Goal: Information Seeking & Learning: Learn about a topic

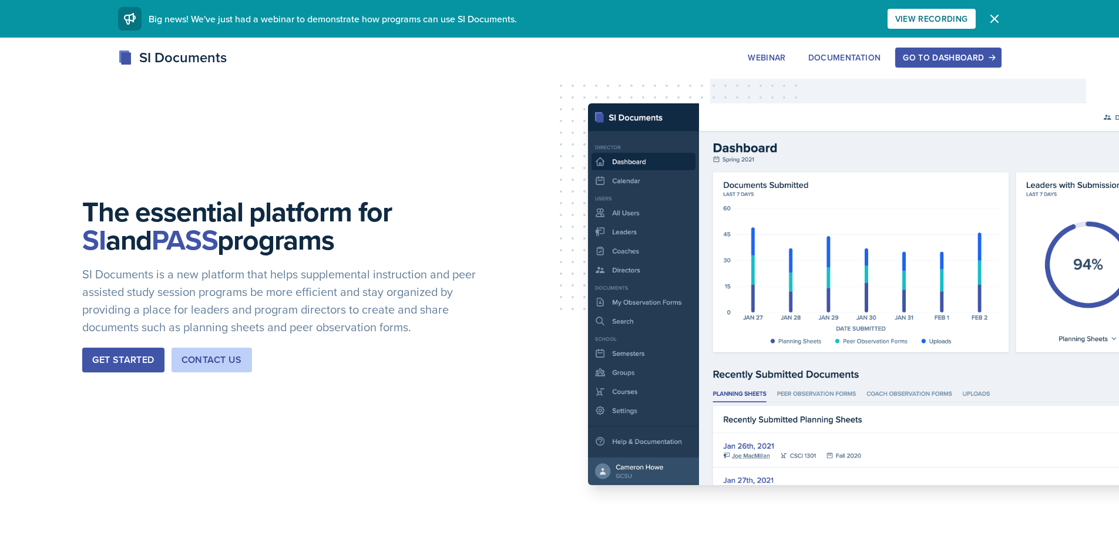
click at [943, 62] on div "Go to Dashboard" at bounding box center [948, 57] width 90 height 9
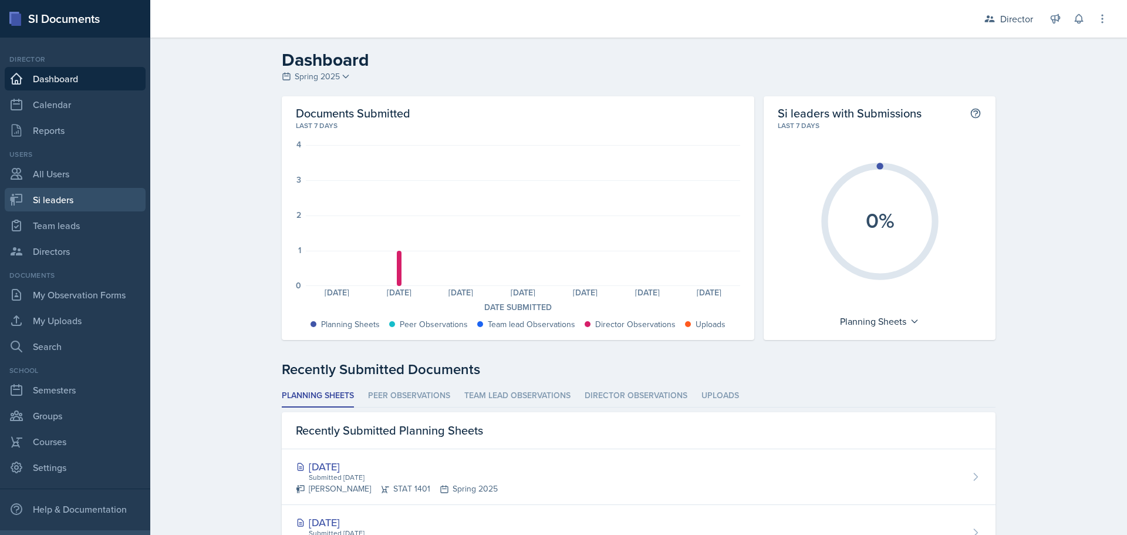
click at [69, 200] on link "Si leaders" at bounding box center [75, 199] width 141 height 23
select select "2bed604d-1099-4043-b1bc-2365e8740244"
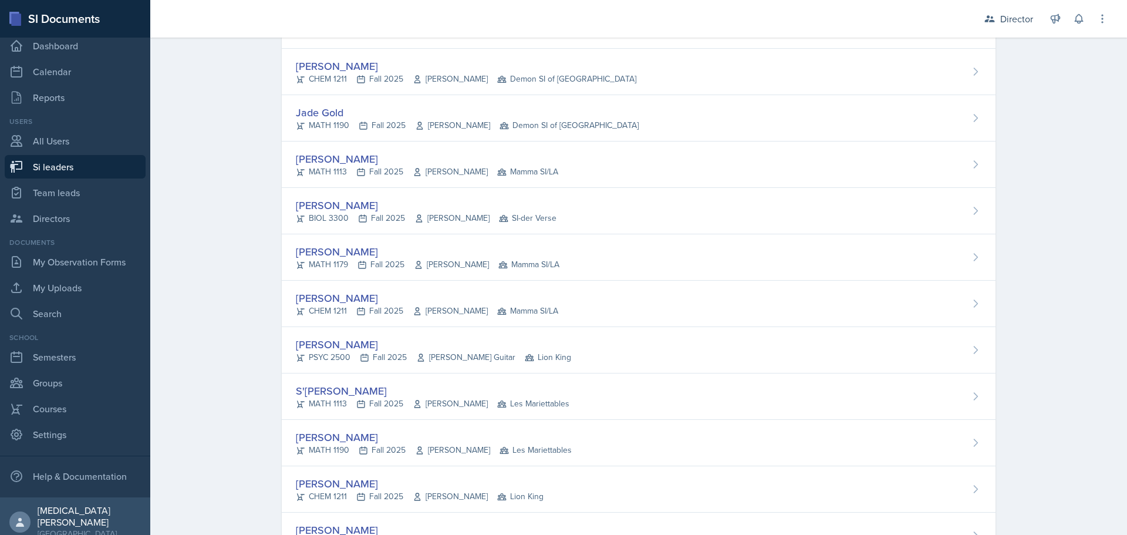
scroll to position [2584, 0]
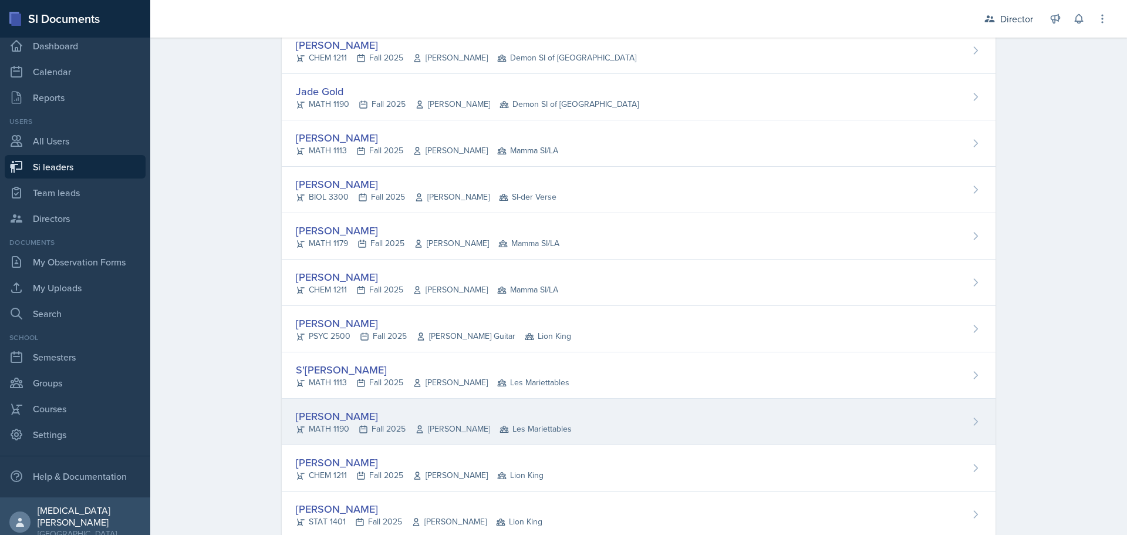
click at [335, 415] on div "[PERSON_NAME]" at bounding box center [434, 416] width 276 height 16
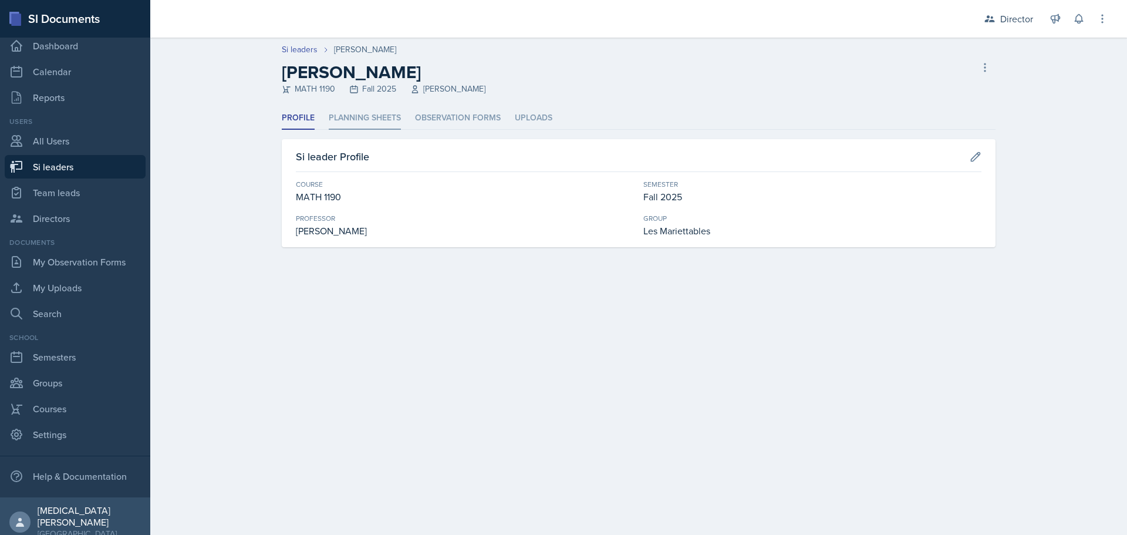
click at [382, 122] on li "Planning Sheets" at bounding box center [365, 118] width 72 height 23
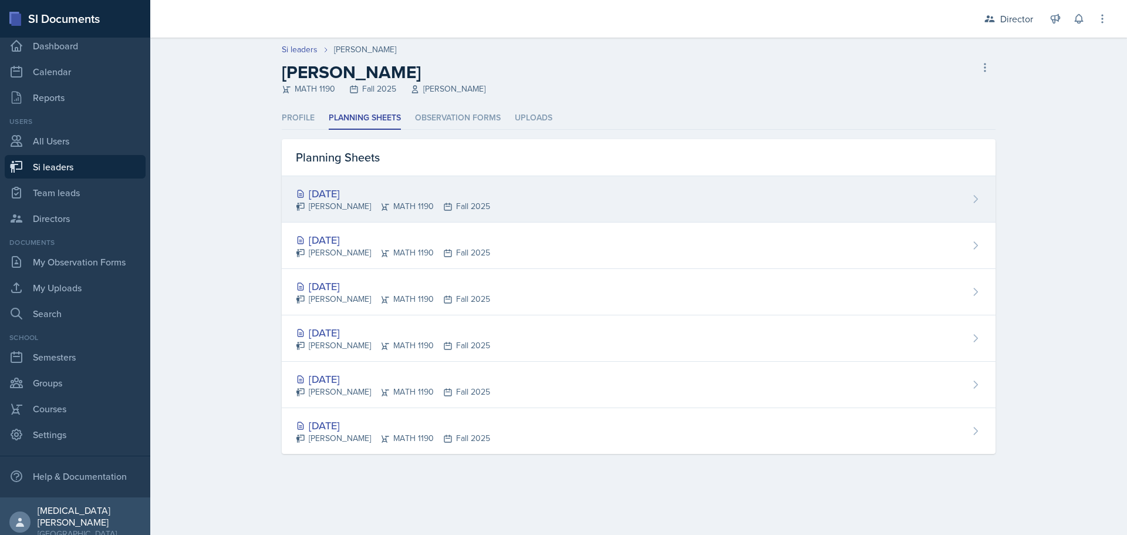
click at [338, 190] on div "[DATE]" at bounding box center [393, 194] width 194 height 16
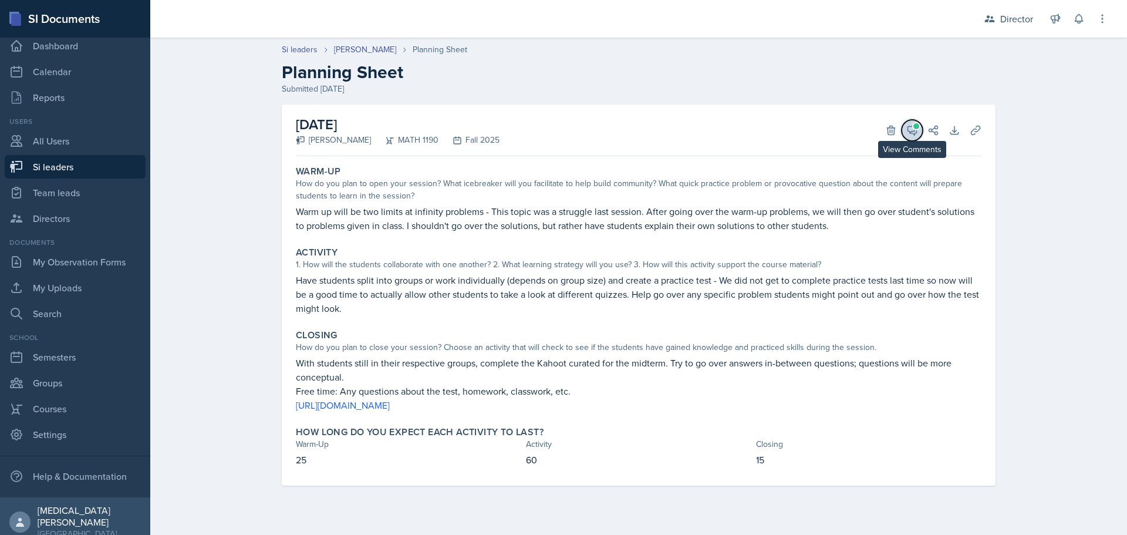
click at [912, 127] on icon at bounding box center [913, 130] width 12 height 12
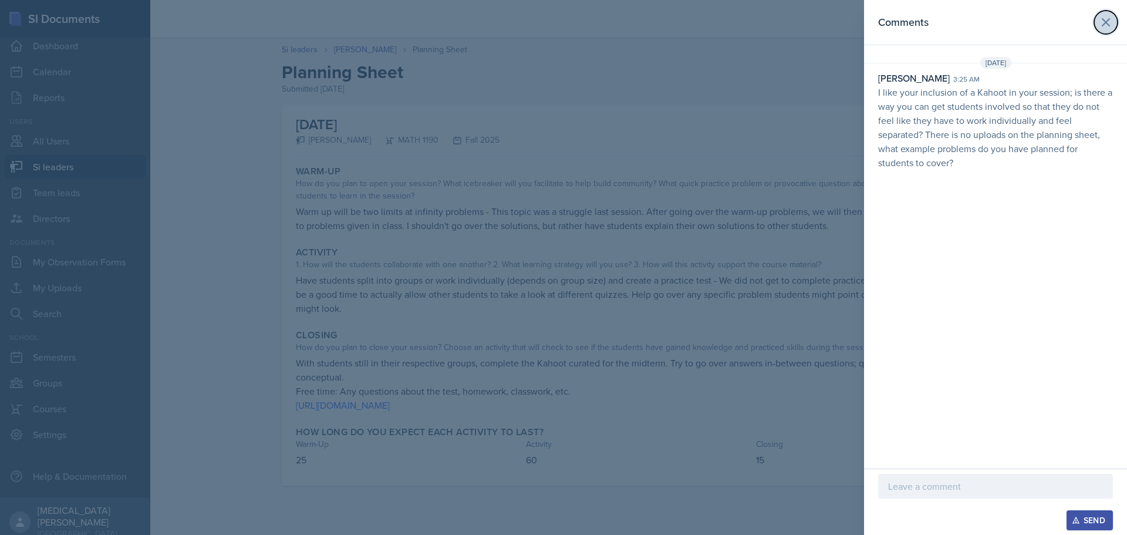
click at [1103, 20] on icon at bounding box center [1106, 22] width 14 height 14
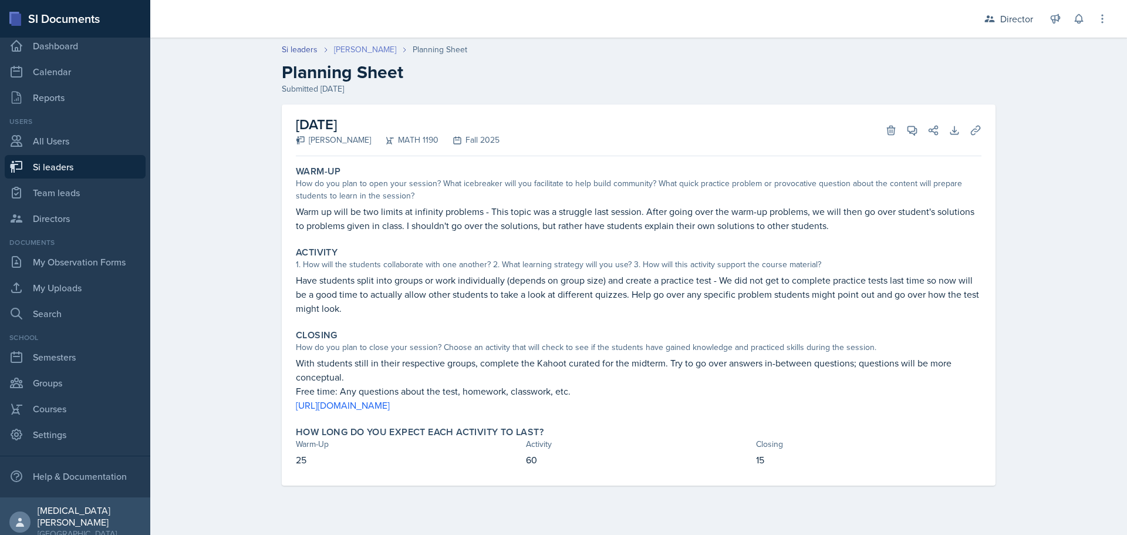
click at [351, 48] on link "[PERSON_NAME]" at bounding box center [365, 49] width 62 height 12
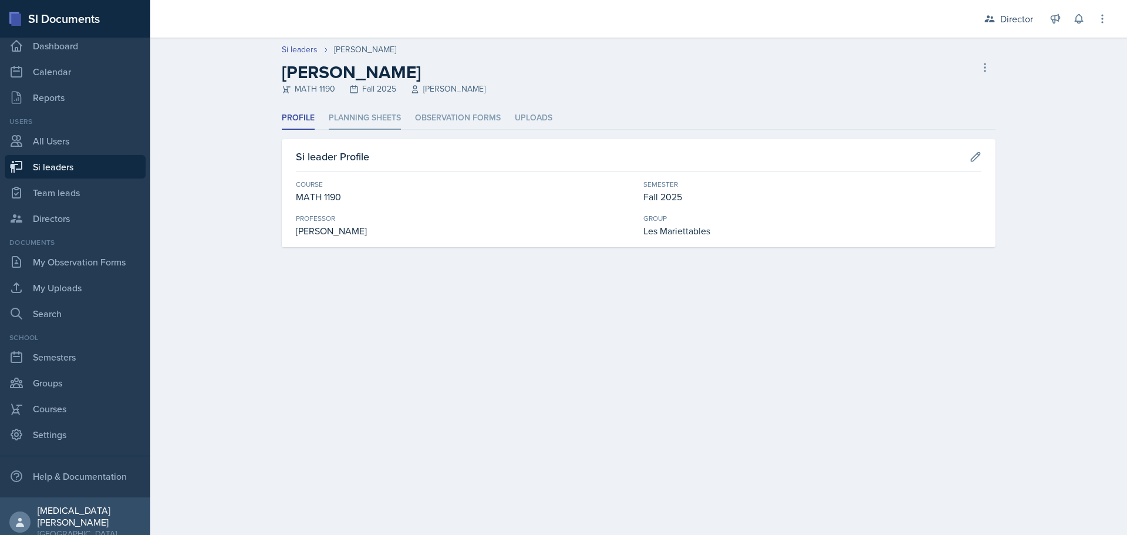
click at [364, 122] on li "Planning Sheets" at bounding box center [365, 118] width 72 height 23
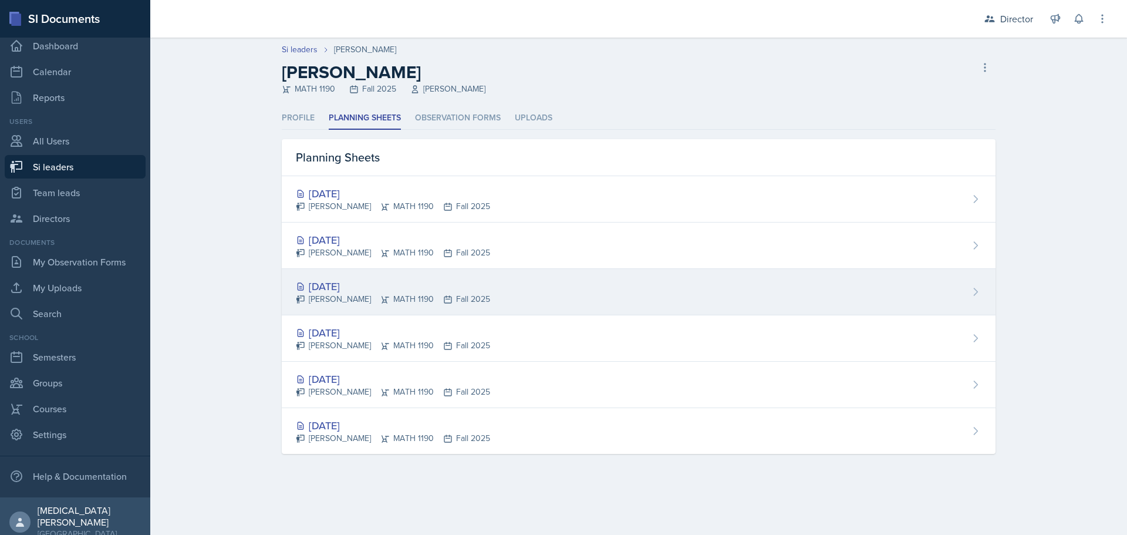
click at [329, 290] on div "[DATE]" at bounding box center [393, 286] width 194 height 16
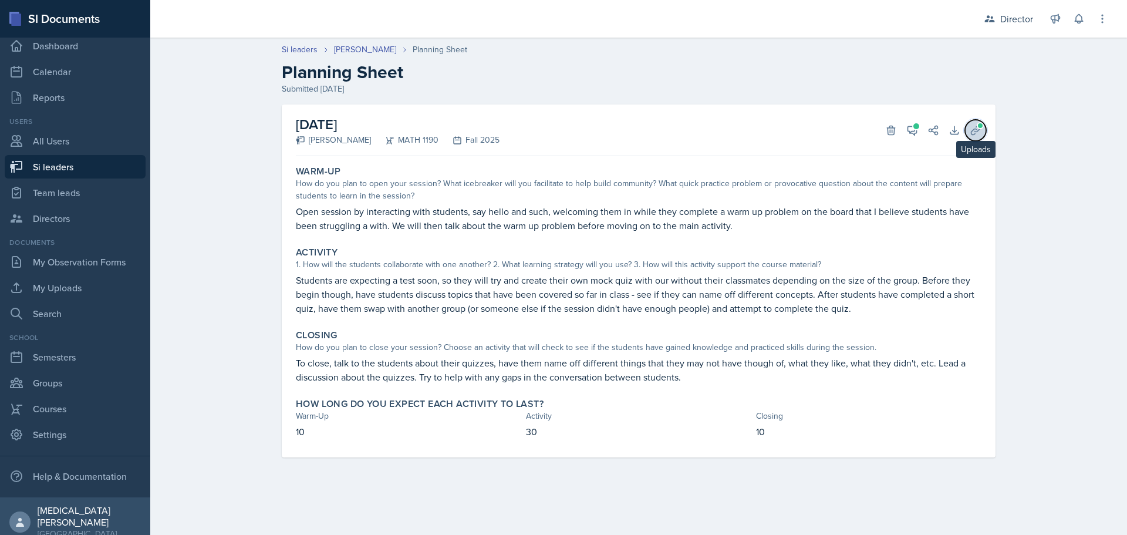
click at [982, 123] on span at bounding box center [980, 125] width 7 height 7
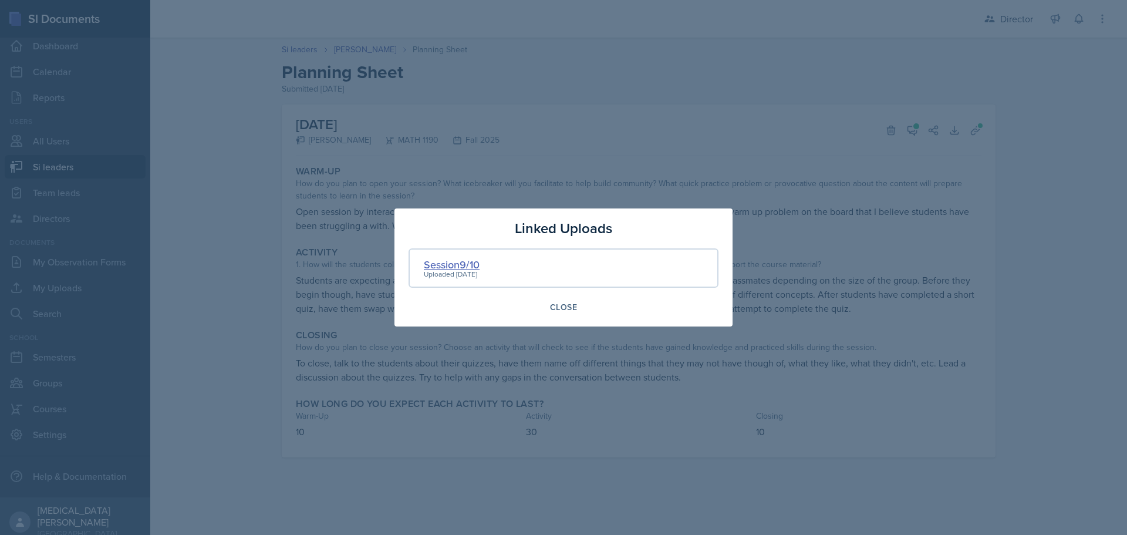
click at [439, 261] on div "Session9/10" at bounding box center [452, 265] width 56 height 16
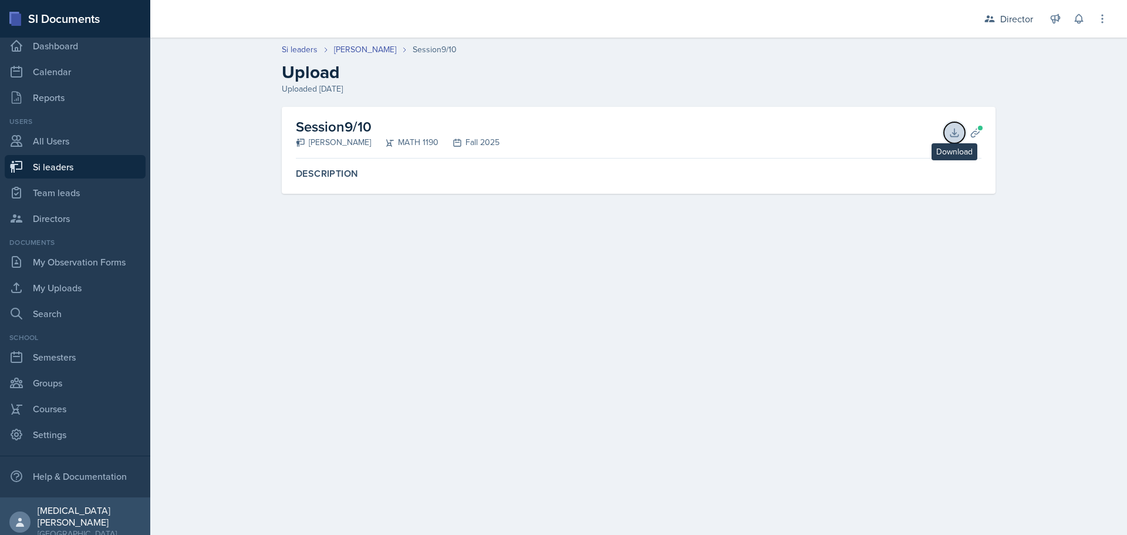
click at [955, 133] on icon at bounding box center [955, 133] width 8 height 8
click at [389, 51] on link "[PERSON_NAME]" at bounding box center [365, 49] width 62 height 12
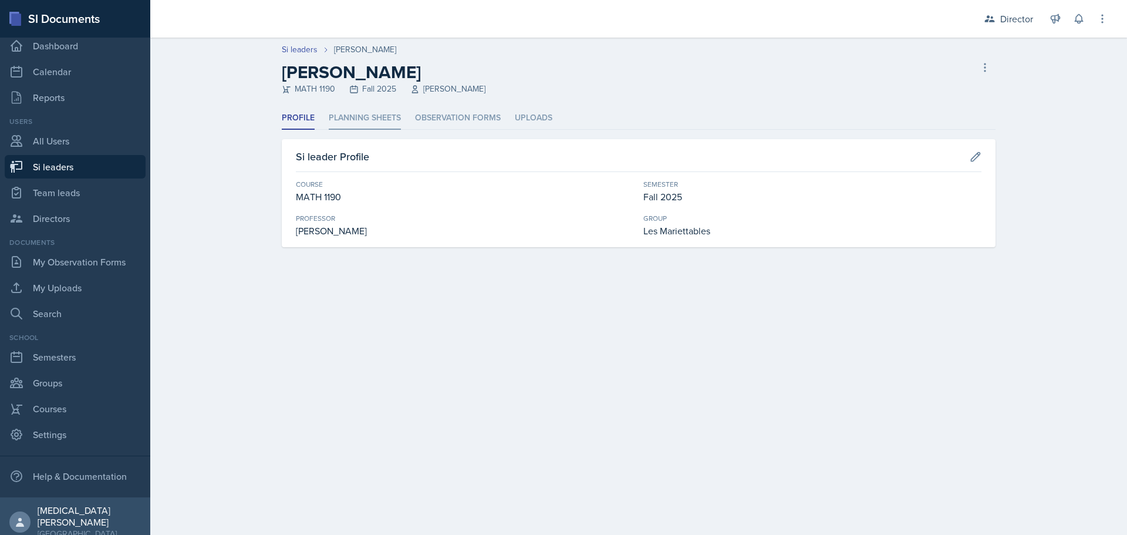
click at [364, 116] on li "Planning Sheets" at bounding box center [365, 118] width 72 height 23
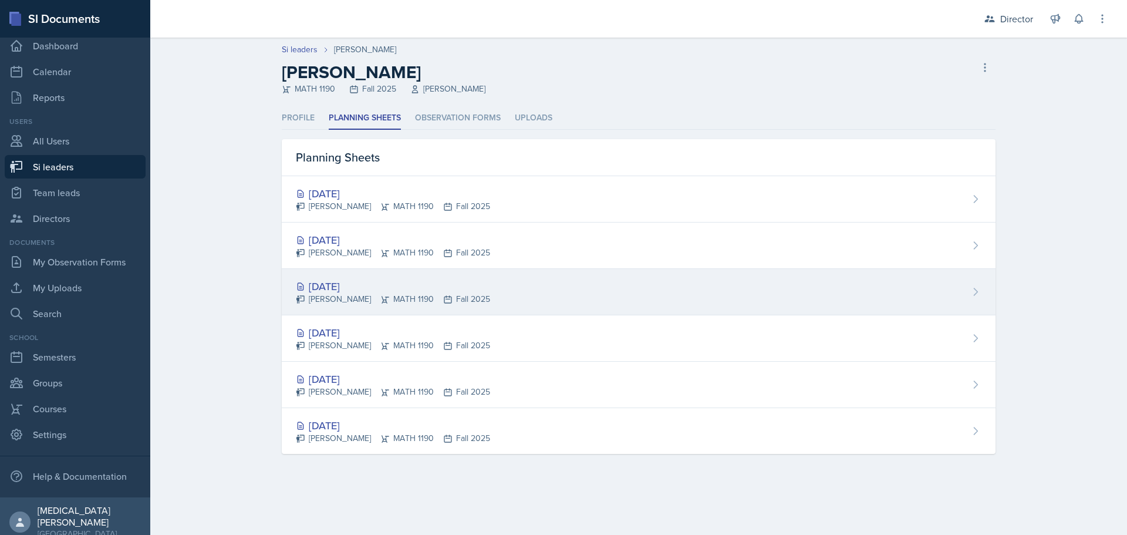
click at [335, 285] on div "[DATE]" at bounding box center [393, 286] width 194 height 16
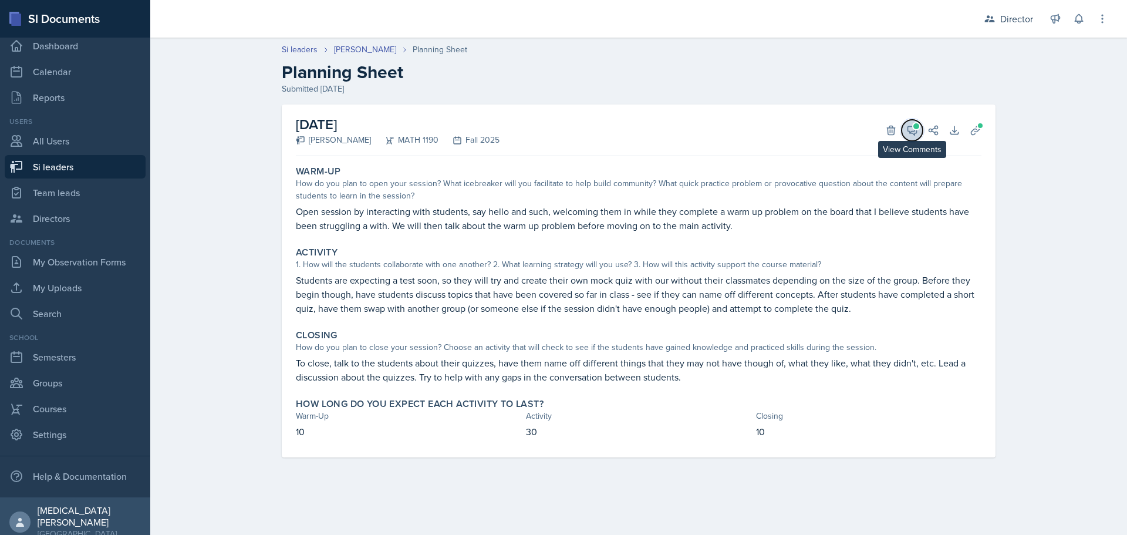
click at [913, 124] on icon at bounding box center [913, 130] width 12 height 12
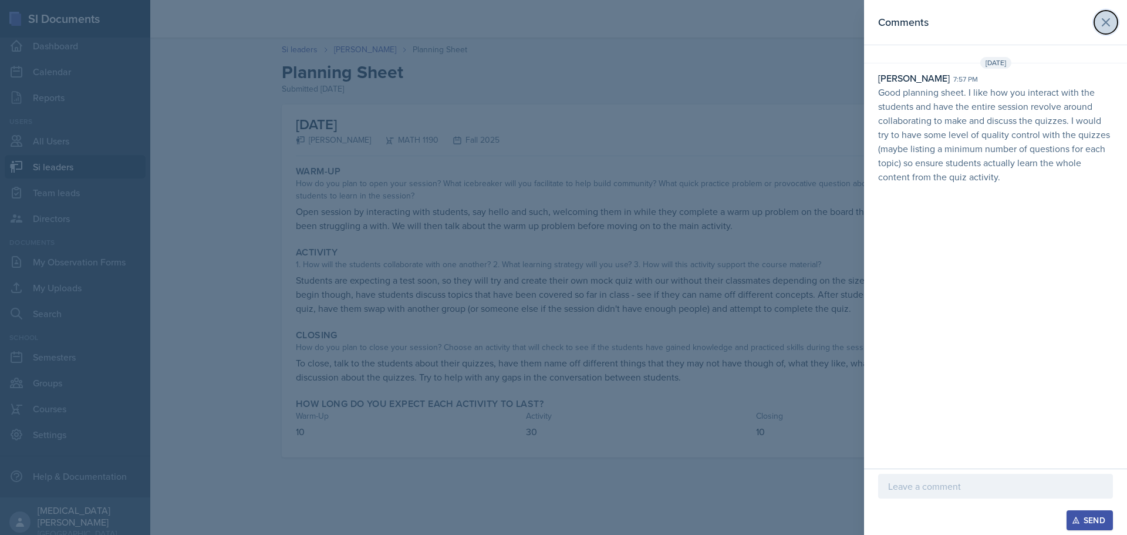
click at [1099, 20] on icon at bounding box center [1106, 22] width 14 height 14
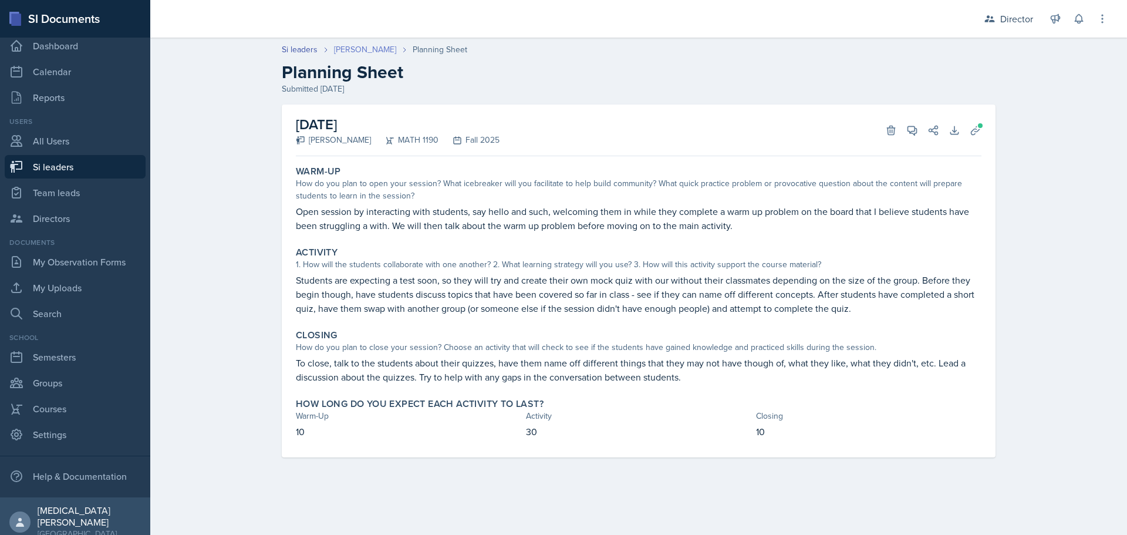
click at [370, 49] on link "[PERSON_NAME]" at bounding box center [365, 49] width 62 height 12
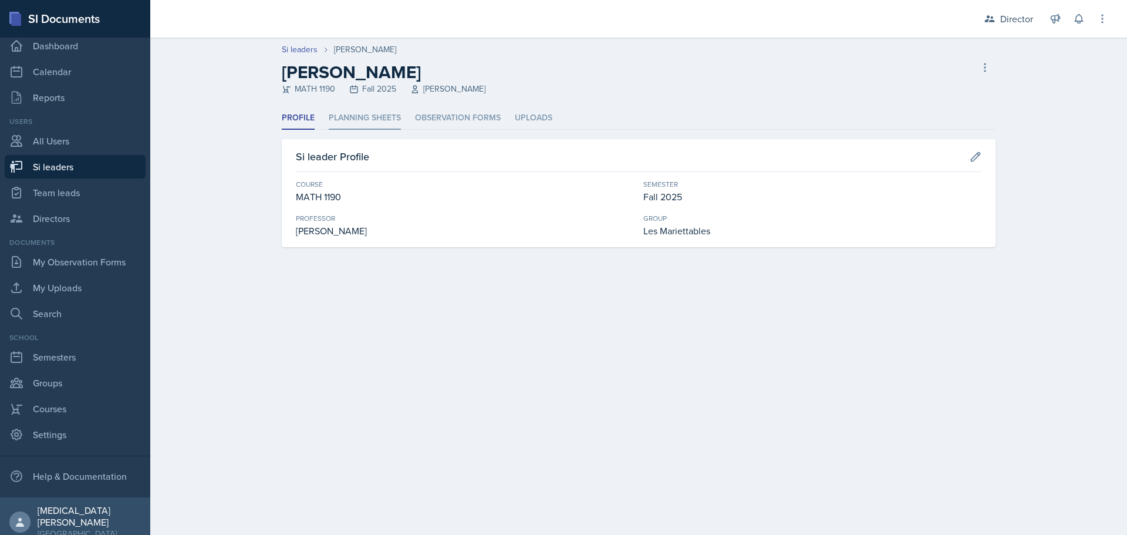
click at [356, 121] on li "Planning Sheets" at bounding box center [365, 118] width 72 height 23
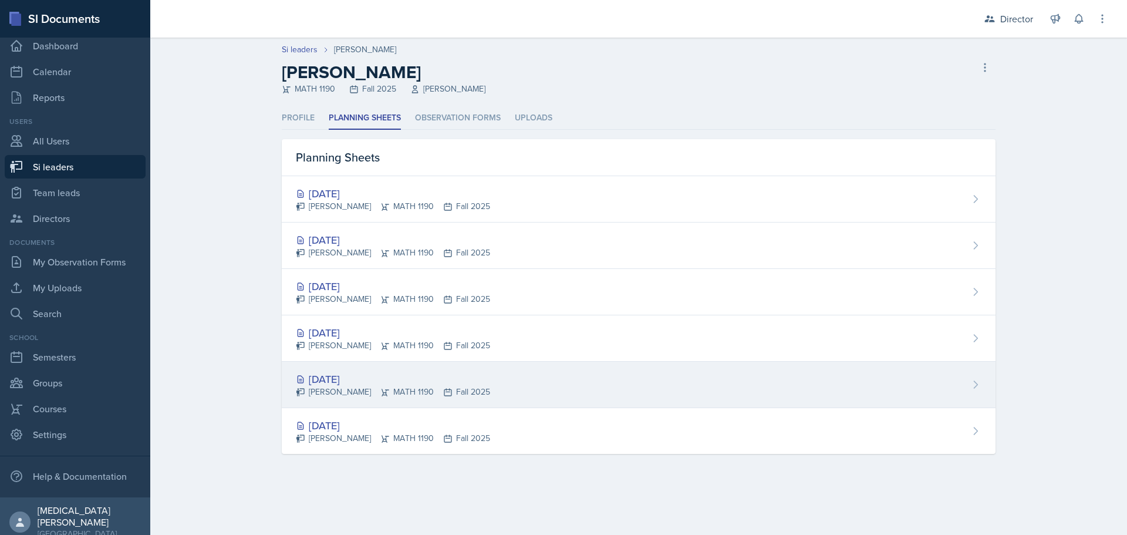
click at [332, 378] on div "[DATE]" at bounding box center [393, 379] width 194 height 16
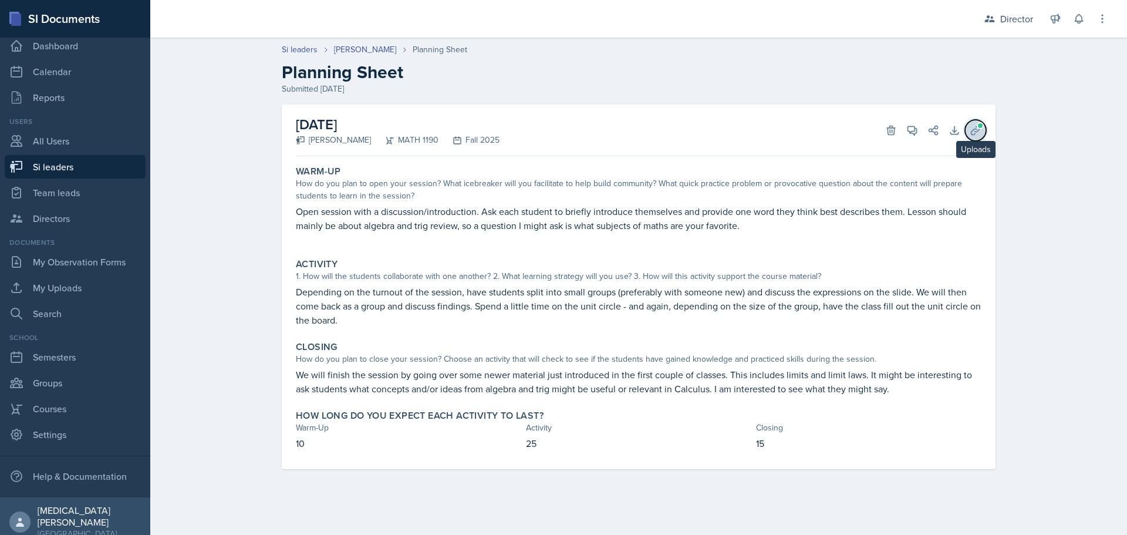
click at [970, 132] on button "Uploads" at bounding box center [975, 130] width 21 height 21
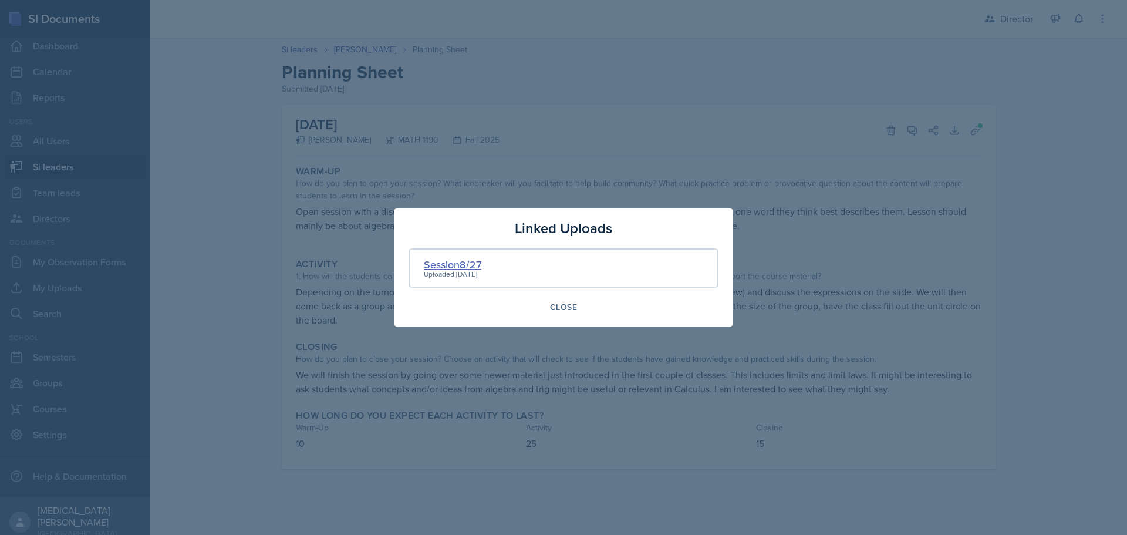
click at [477, 268] on div "Session8/27" at bounding box center [453, 265] width 58 height 16
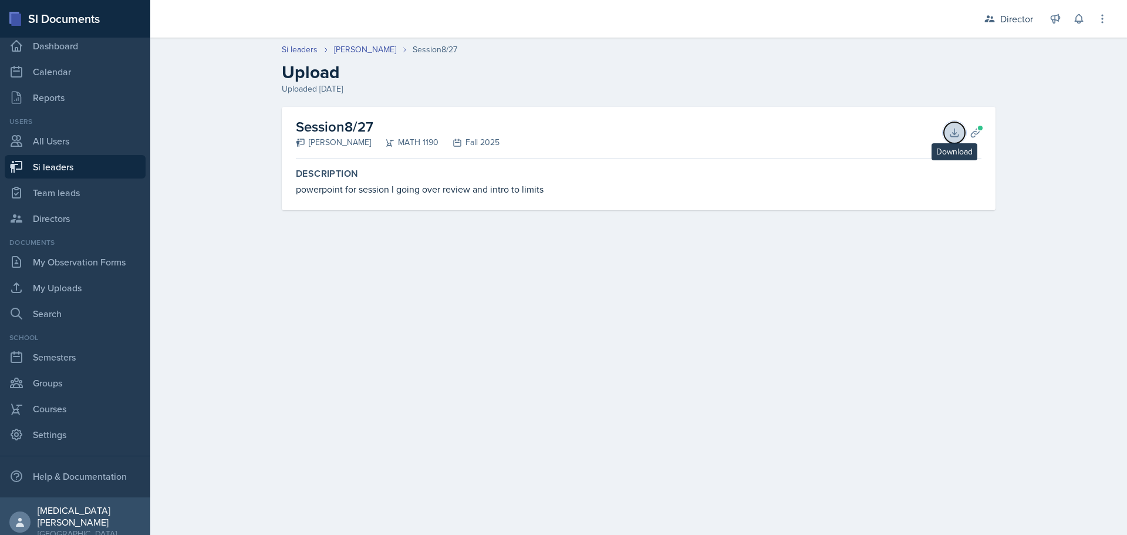
click at [953, 138] on icon at bounding box center [955, 133] width 12 height 12
click at [957, 134] on icon at bounding box center [955, 133] width 12 height 12
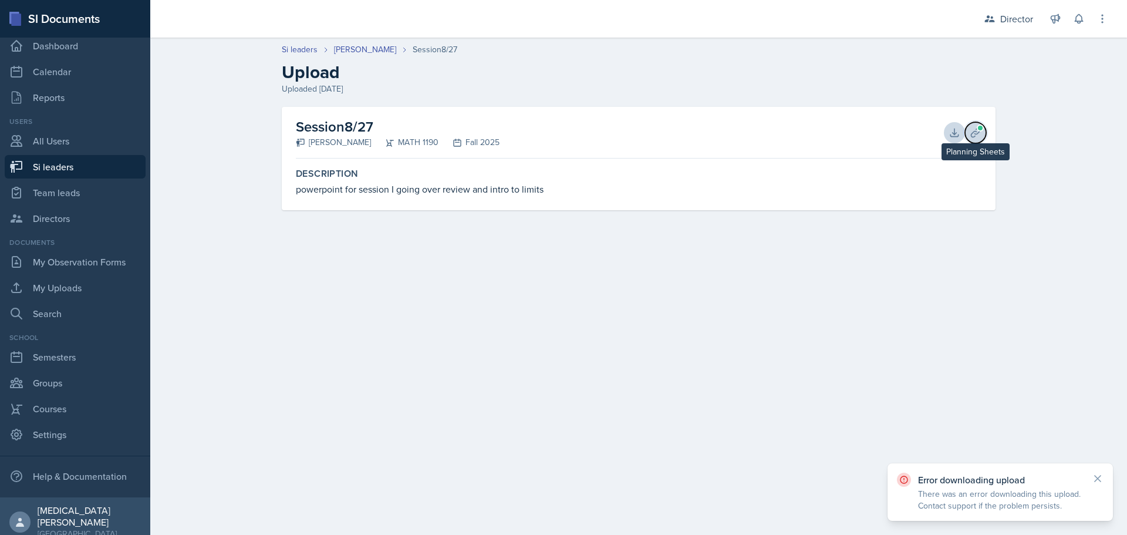
click at [984, 130] on button "Planning Sheets" at bounding box center [975, 132] width 21 height 21
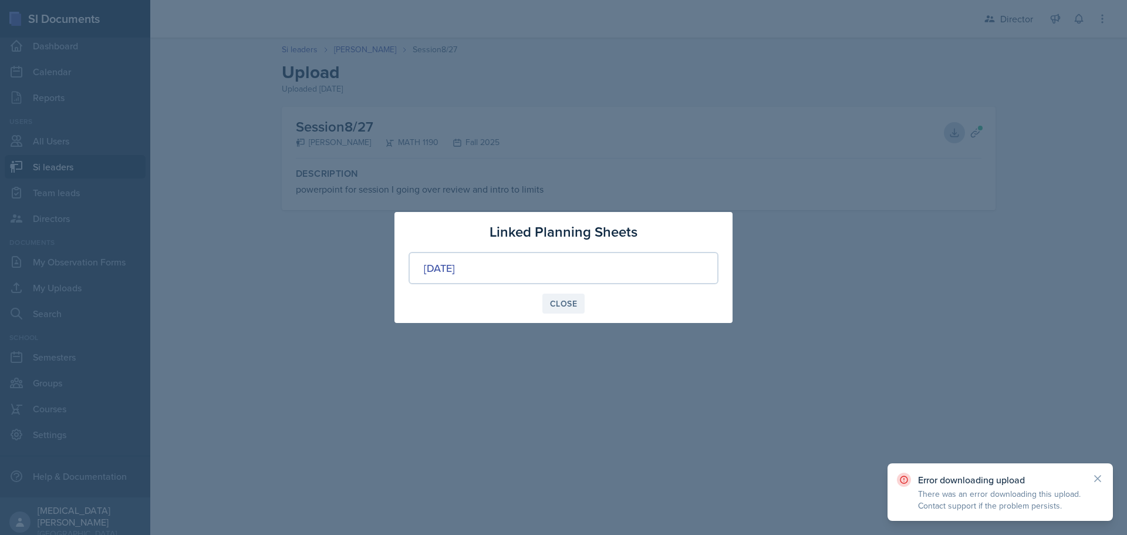
click at [550, 300] on button "Close" at bounding box center [564, 304] width 42 height 20
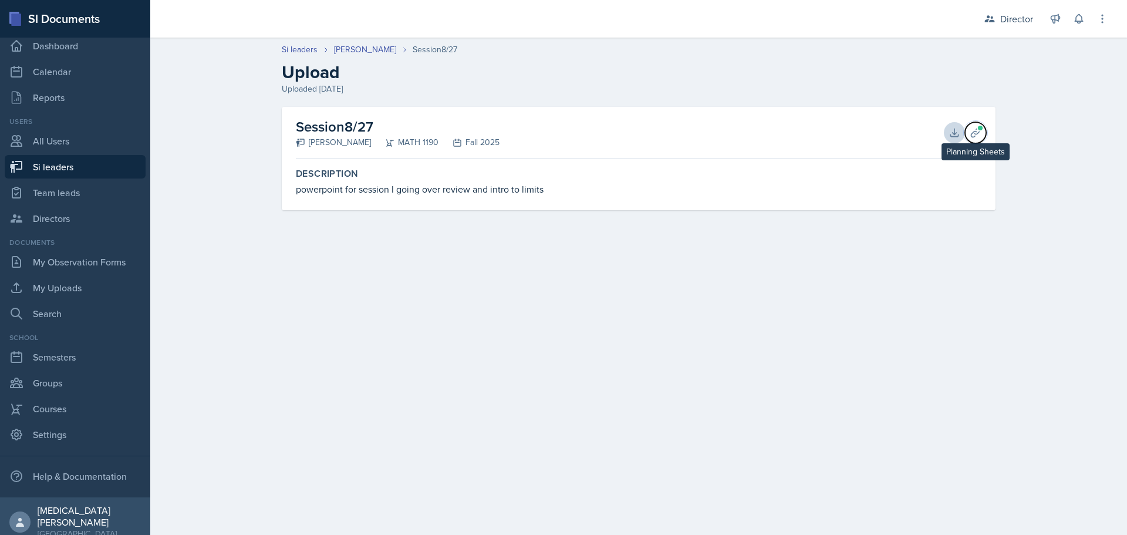
click at [982, 128] on span at bounding box center [980, 127] width 7 height 7
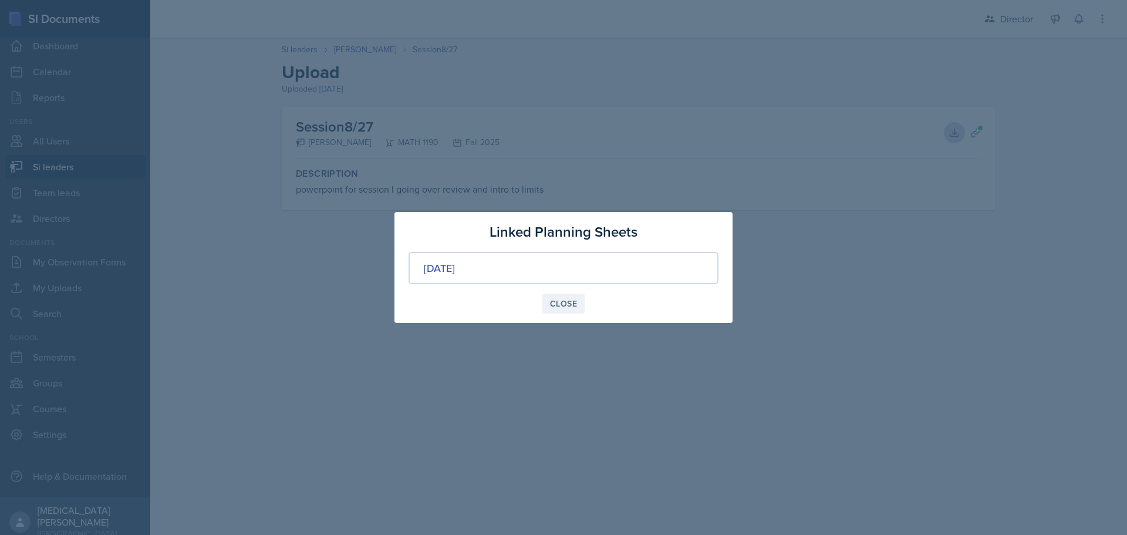
click at [571, 299] on div "Close" at bounding box center [563, 303] width 27 height 9
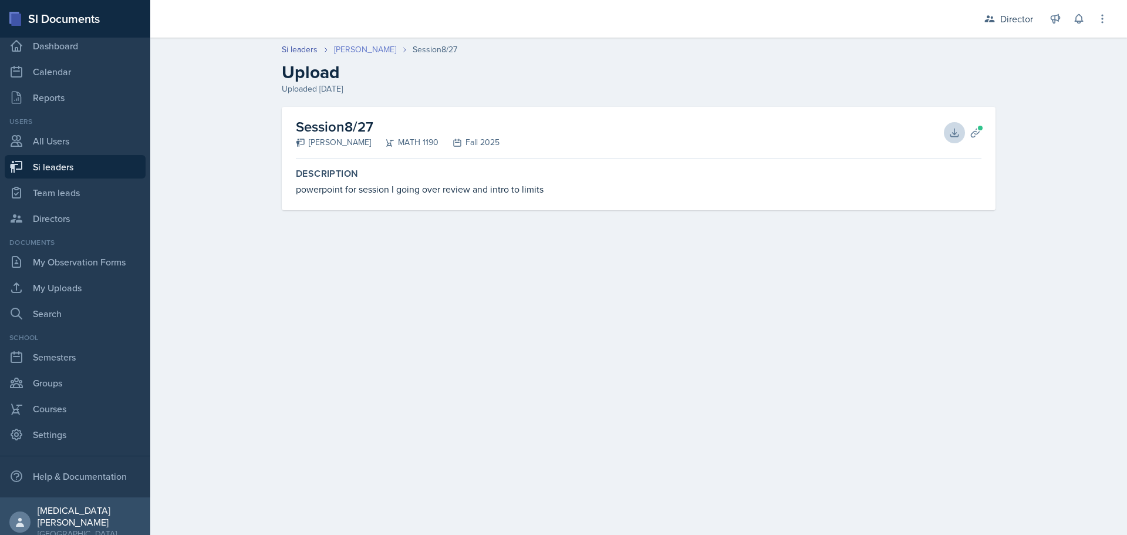
click at [365, 47] on link "[PERSON_NAME]" at bounding box center [365, 49] width 62 height 12
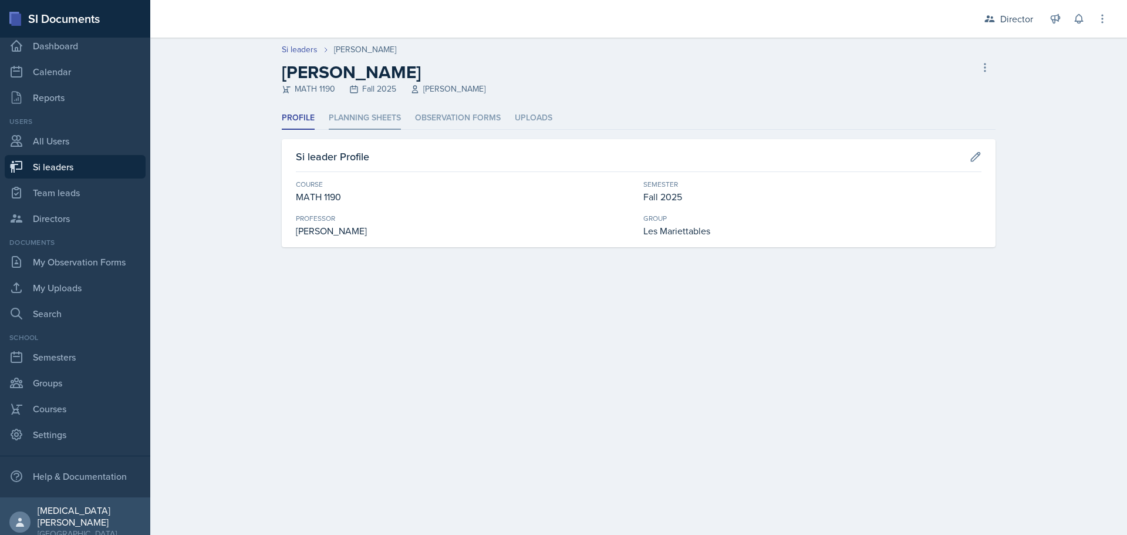
click at [371, 120] on li "Planning Sheets" at bounding box center [365, 118] width 72 height 23
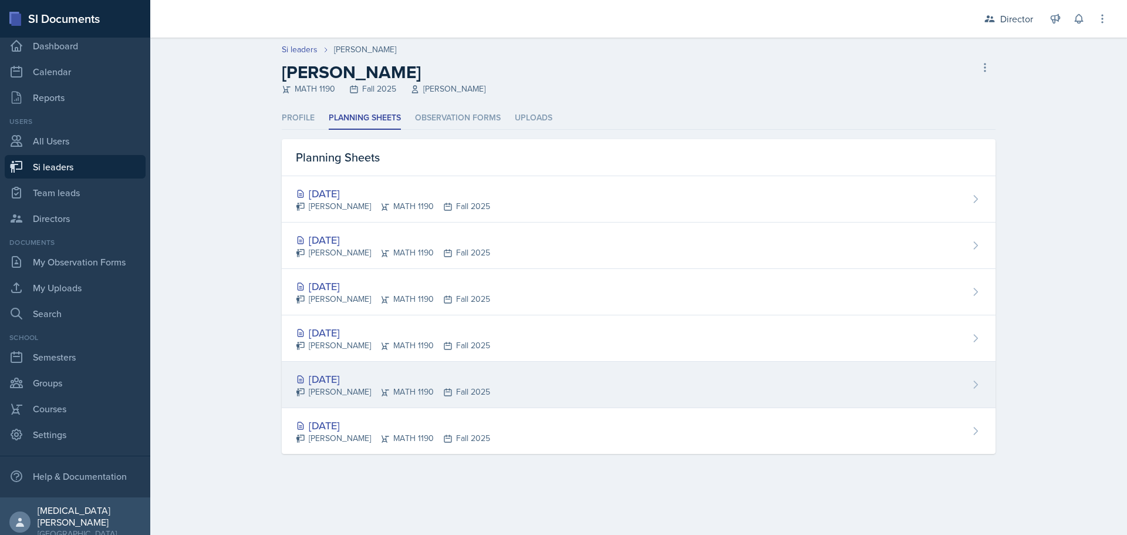
click at [349, 380] on div "[DATE]" at bounding box center [393, 379] width 194 height 16
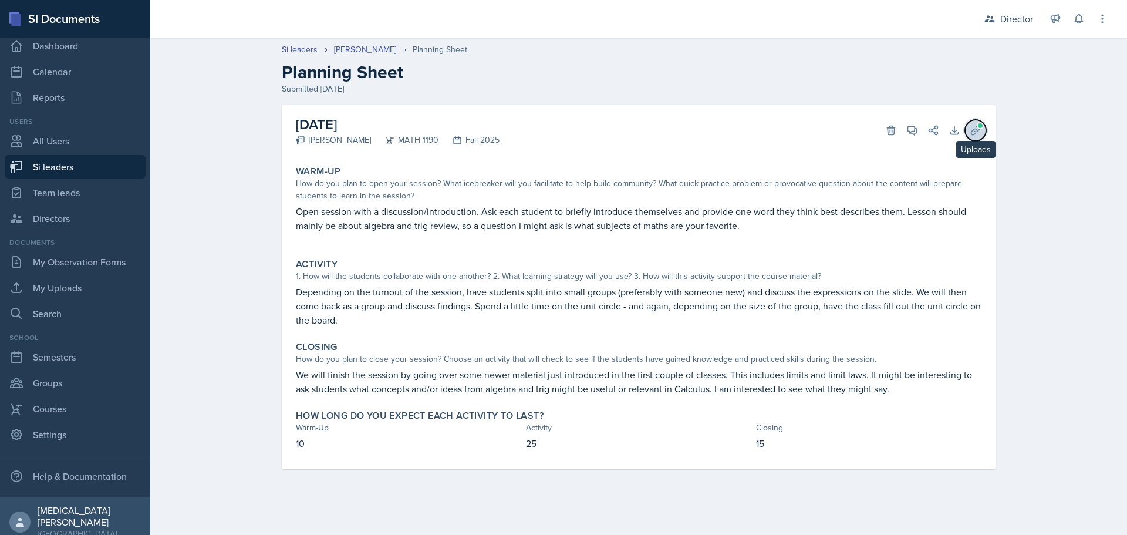
click at [973, 129] on icon at bounding box center [976, 130] width 12 height 12
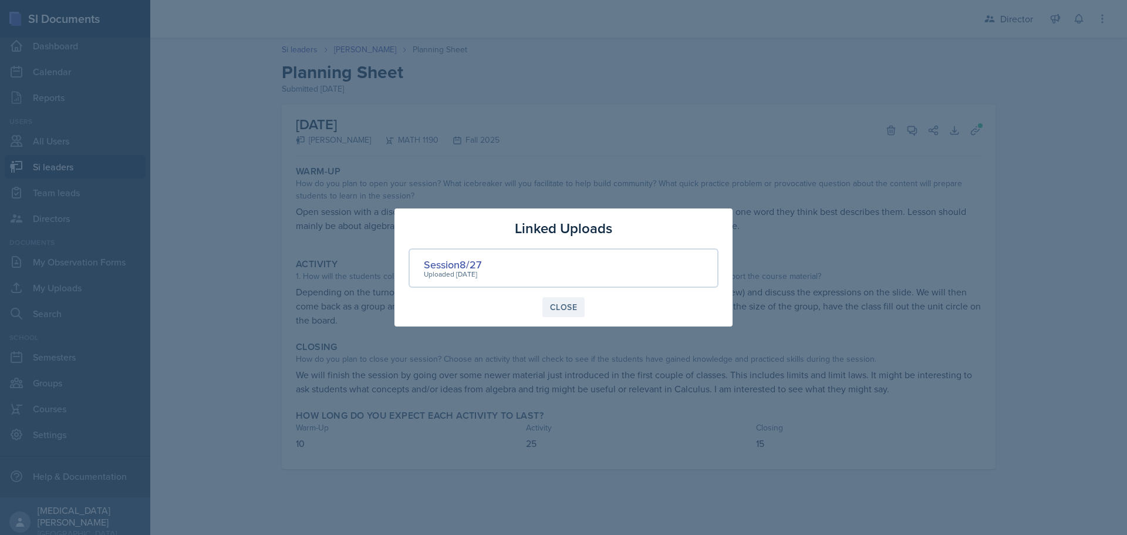
click at [564, 310] on div "Close" at bounding box center [563, 306] width 27 height 9
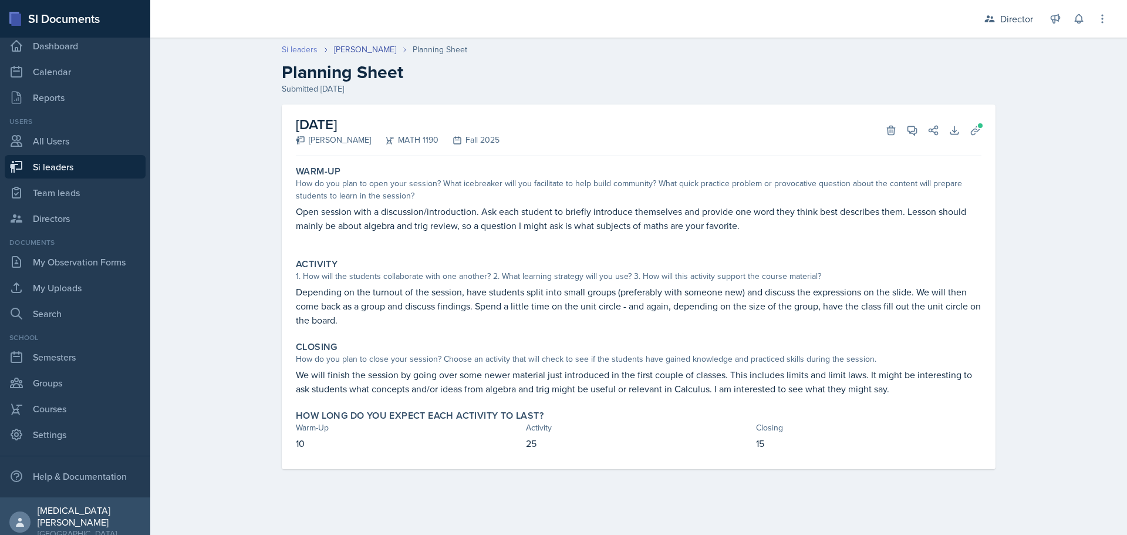
click at [292, 51] on link "Si leaders" at bounding box center [300, 49] width 36 height 12
select select "2bed604d-1099-4043-b1bc-2365e8740244"
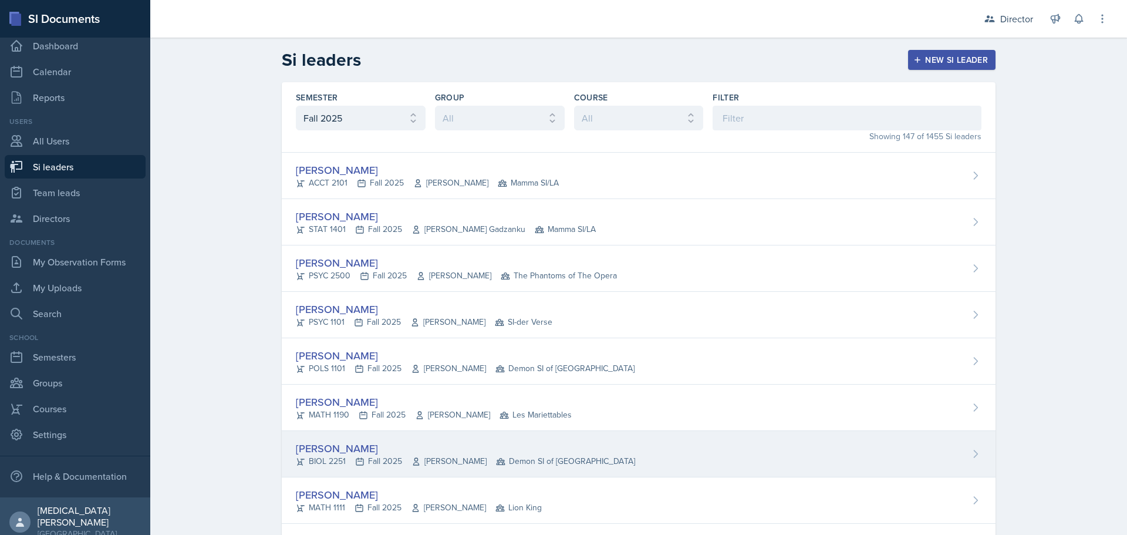
click at [332, 450] on div "[PERSON_NAME]" at bounding box center [465, 448] width 339 height 16
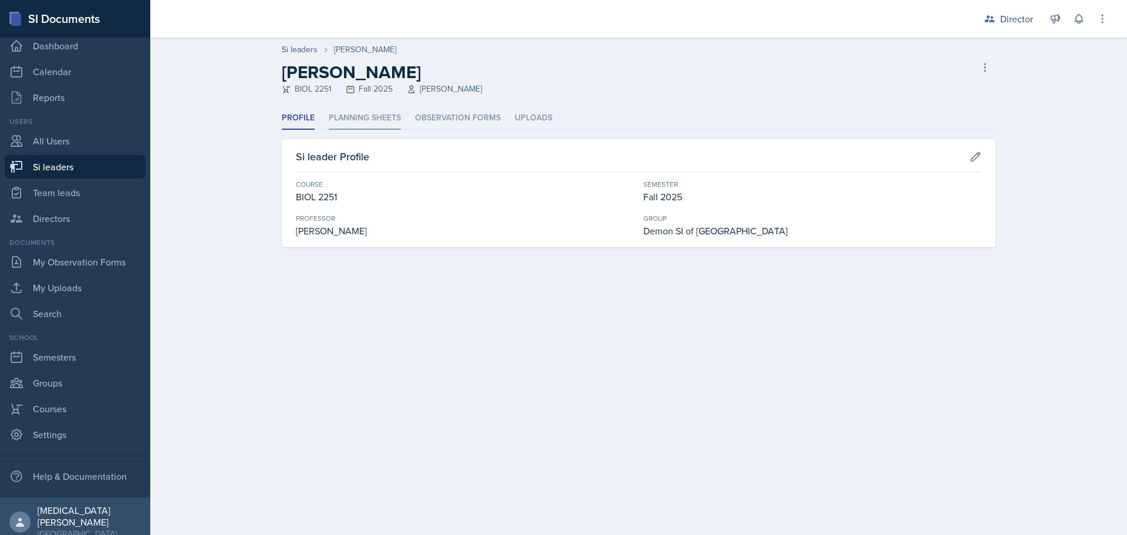
click at [375, 115] on li "Planning Sheets" at bounding box center [365, 118] width 72 height 23
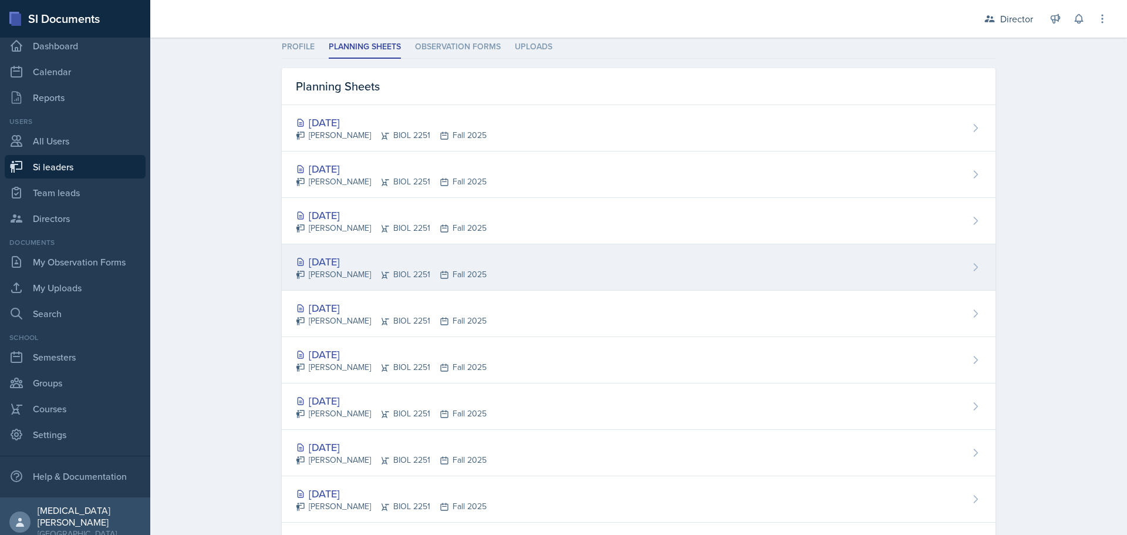
scroll to position [49, 0]
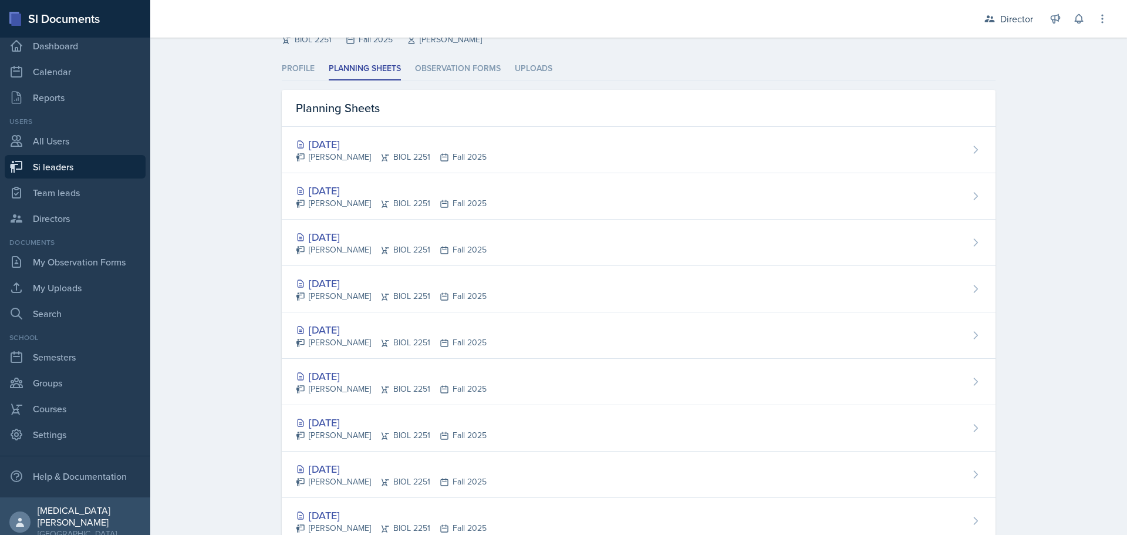
click at [42, 167] on link "Si leaders" at bounding box center [75, 166] width 141 height 23
select select "2bed604d-1099-4043-b1bc-2365e8740244"
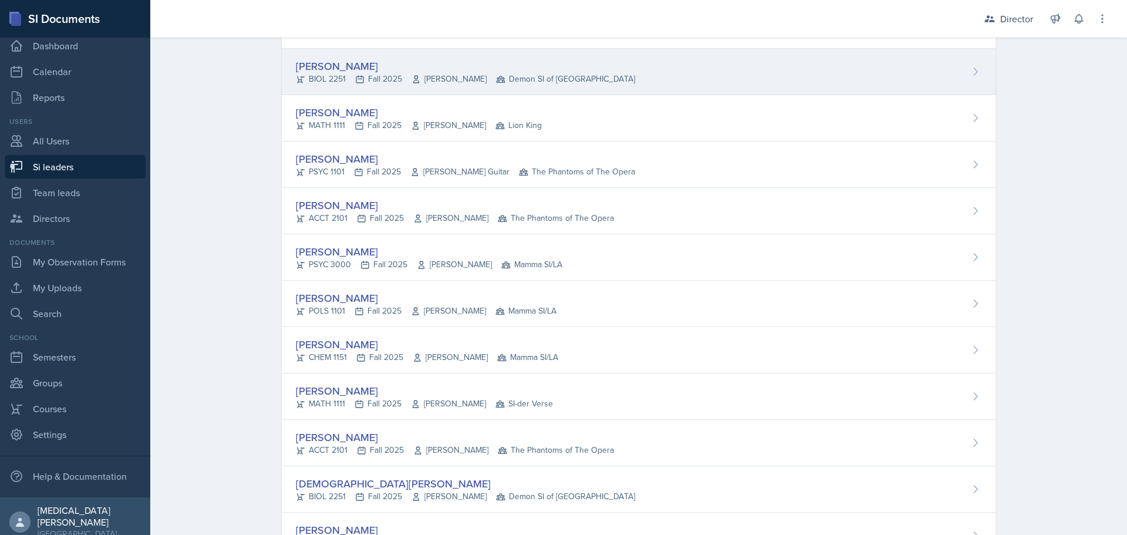
scroll to position [402, 0]
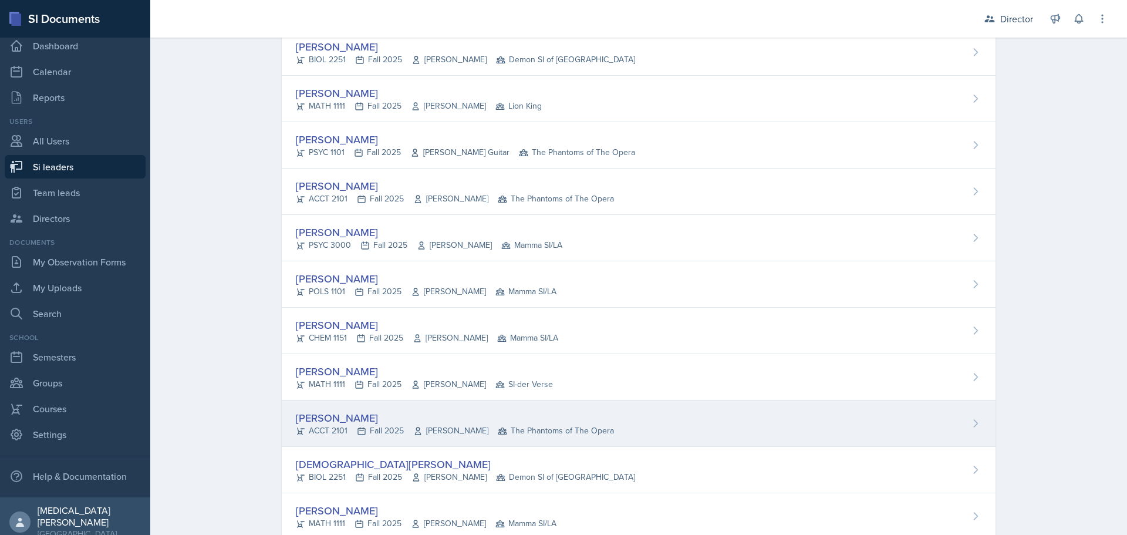
click at [334, 419] on div "[PERSON_NAME]" at bounding box center [455, 418] width 318 height 16
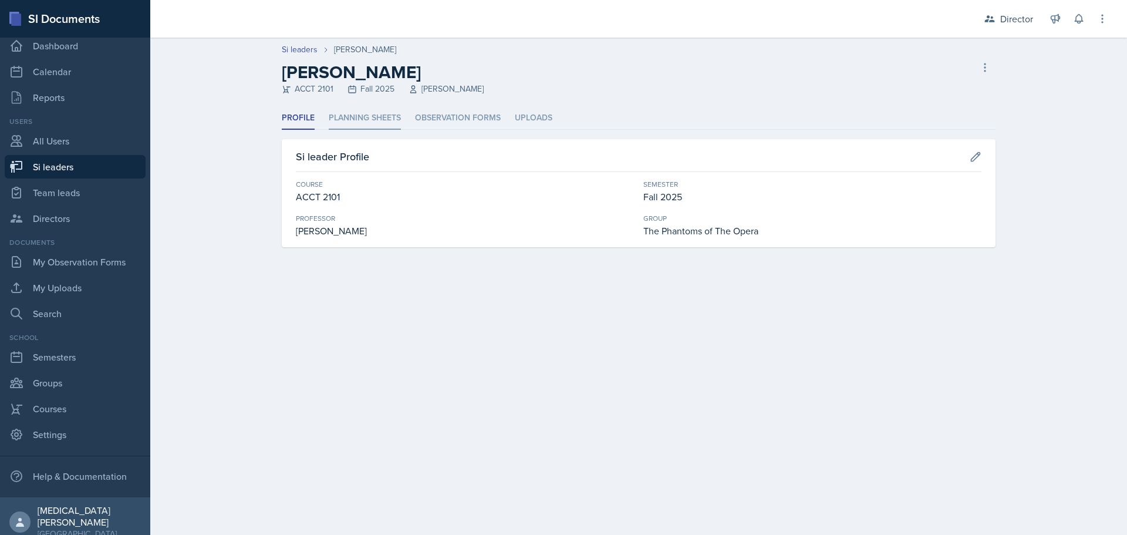
click at [386, 117] on li "Planning Sheets" at bounding box center [365, 118] width 72 height 23
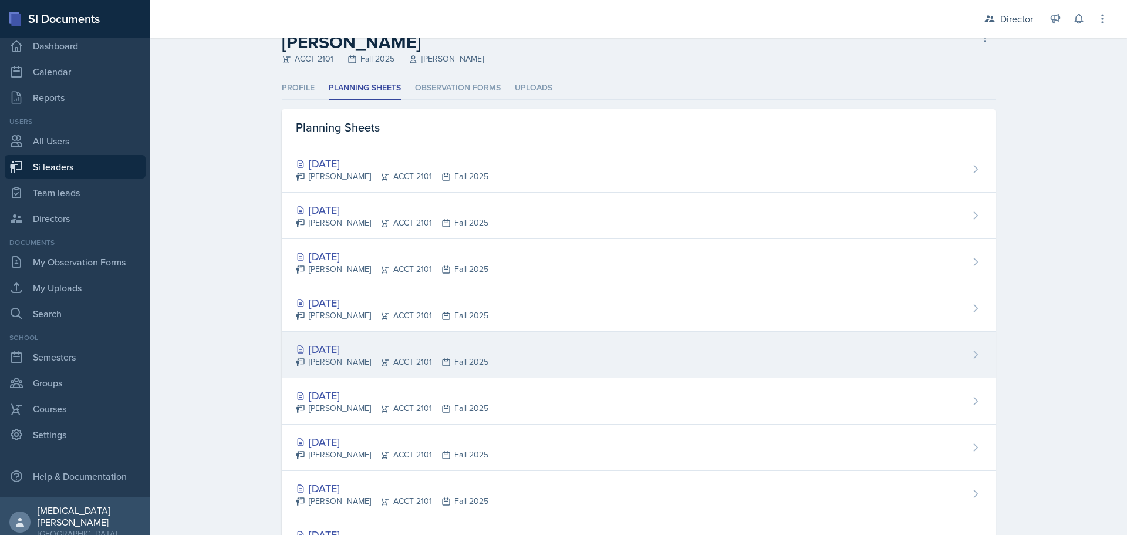
scroll to position [12, 0]
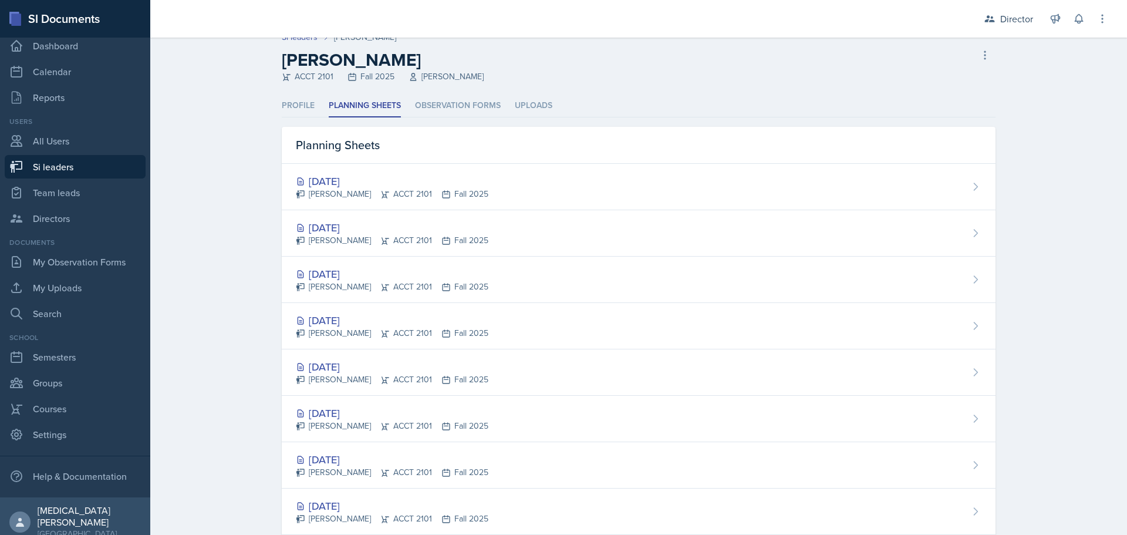
click at [66, 162] on link "Si leaders" at bounding box center [75, 166] width 141 height 23
select select "2bed604d-1099-4043-b1bc-2365e8740244"
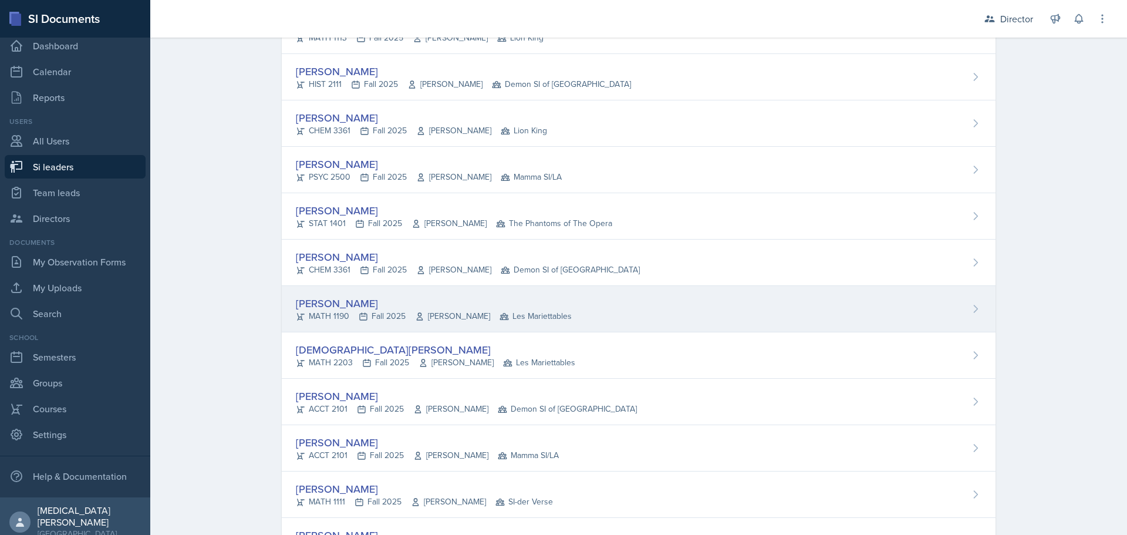
scroll to position [5063, 0]
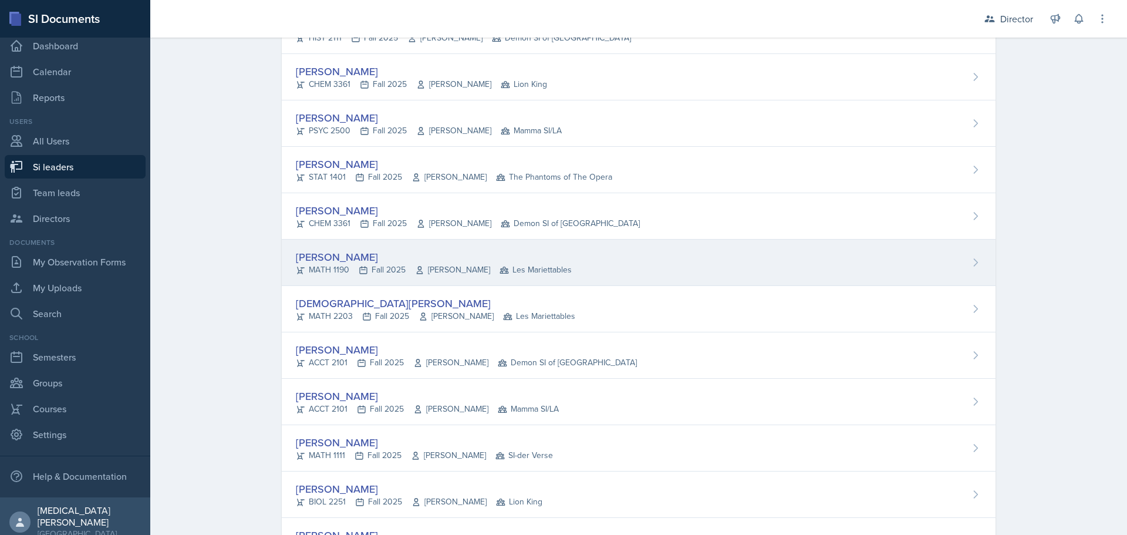
click at [328, 254] on div "[PERSON_NAME]" at bounding box center [434, 257] width 276 height 16
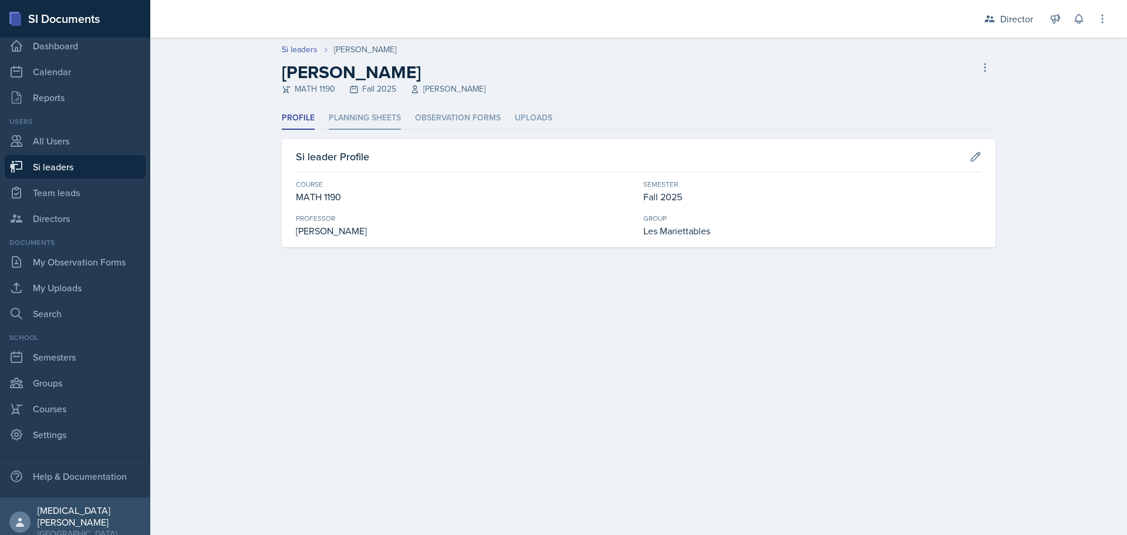
click at [372, 115] on li "Planning Sheets" at bounding box center [365, 118] width 72 height 23
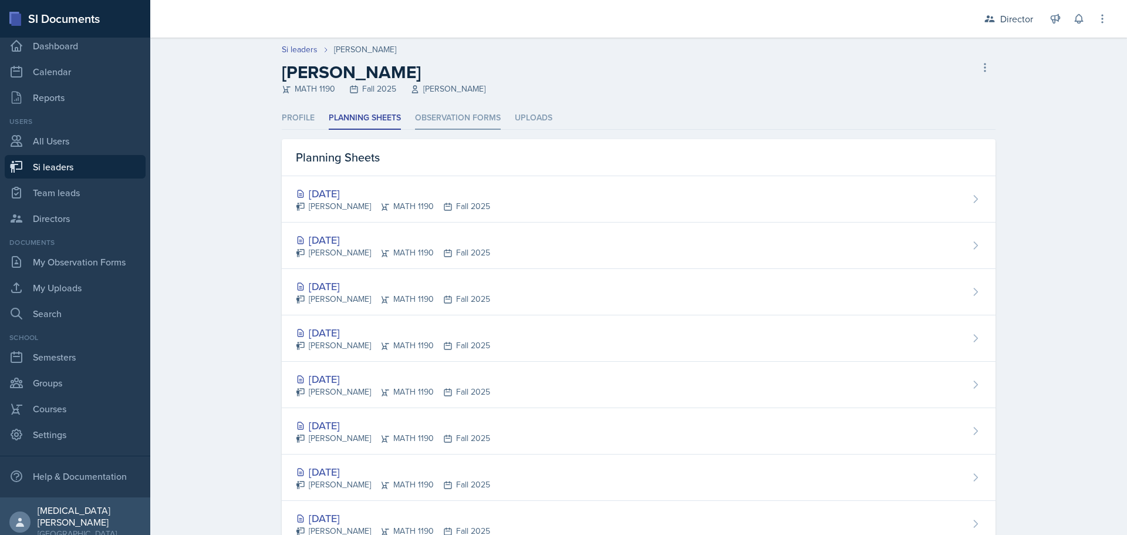
click at [453, 114] on li "Observation Forms" at bounding box center [458, 118] width 86 height 23
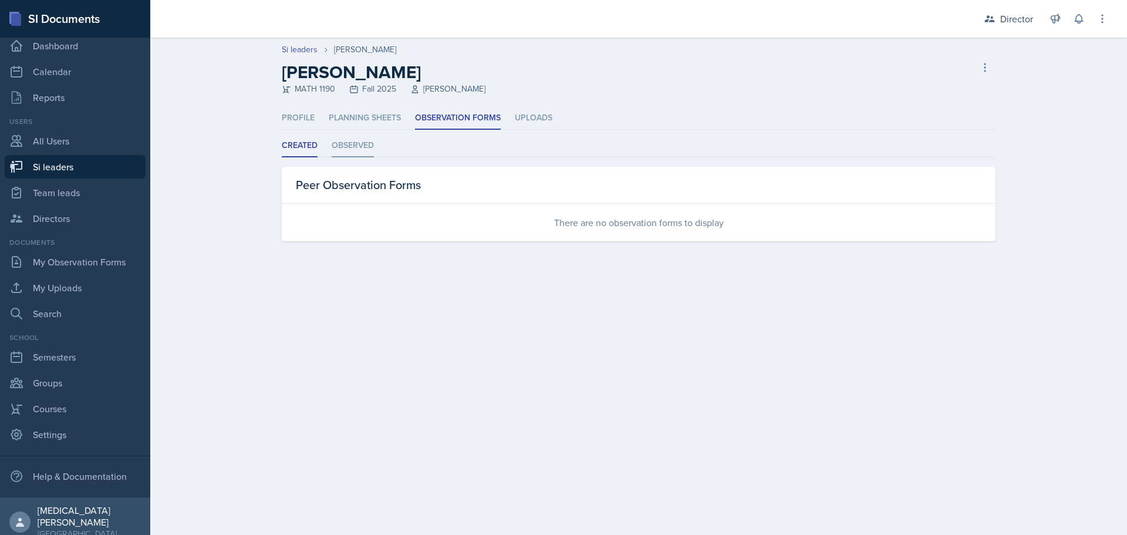
click at [359, 146] on li "Observed" at bounding box center [353, 145] width 42 height 23
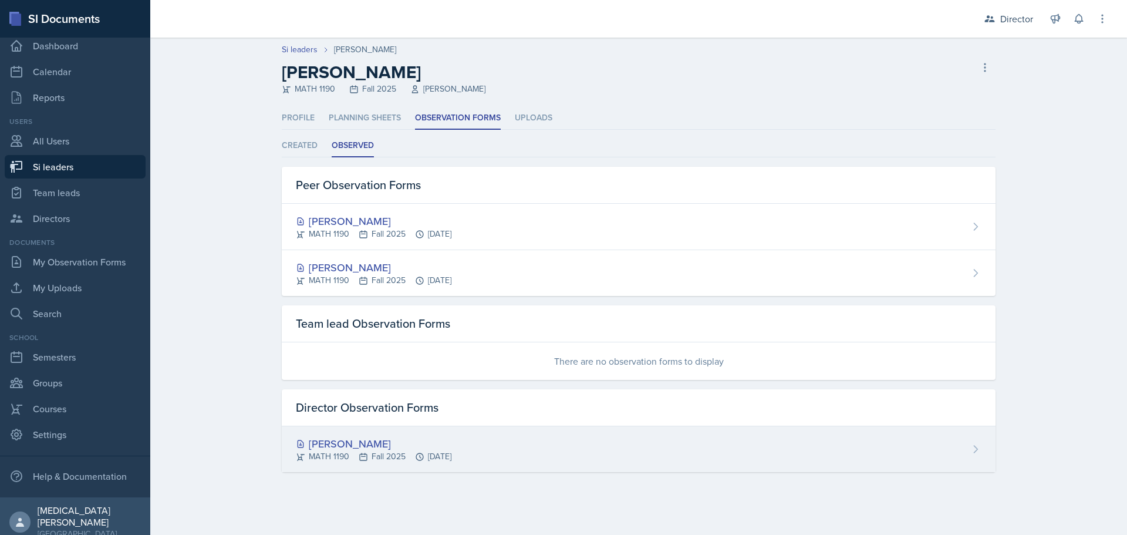
click at [325, 449] on div "[PERSON_NAME]" at bounding box center [374, 444] width 156 height 16
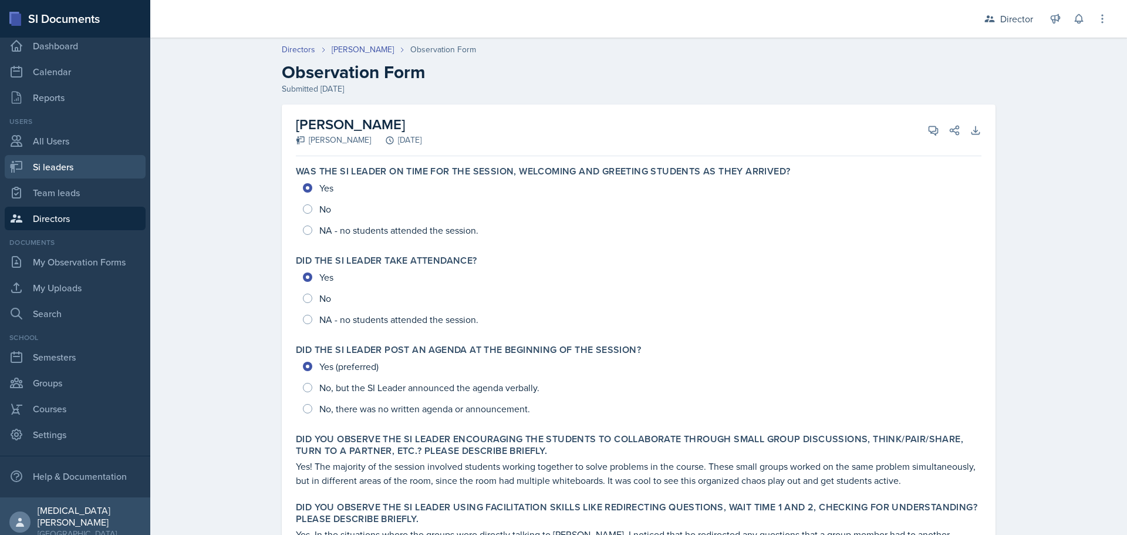
click at [46, 170] on link "Si leaders" at bounding box center [75, 166] width 141 height 23
select select "2bed604d-1099-4043-b1bc-2365e8740244"
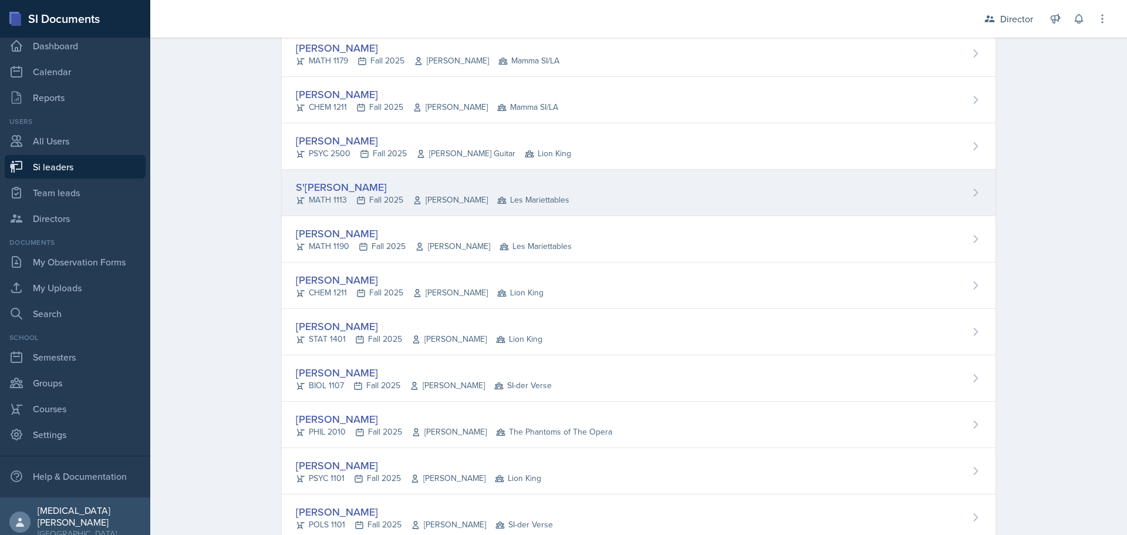
scroll to position [2760, 0]
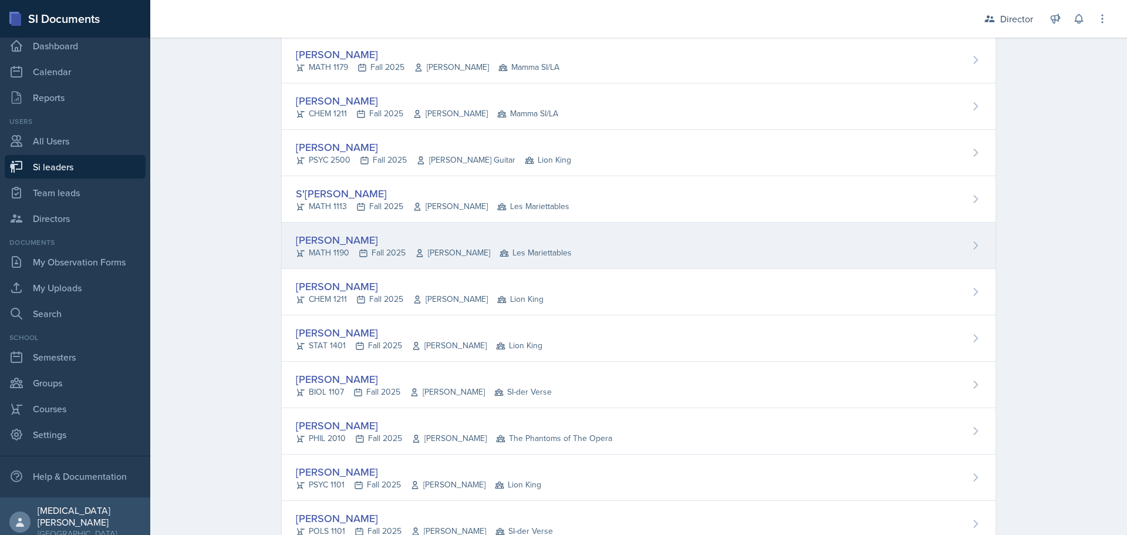
click at [341, 238] on div "[PERSON_NAME]" at bounding box center [434, 240] width 276 height 16
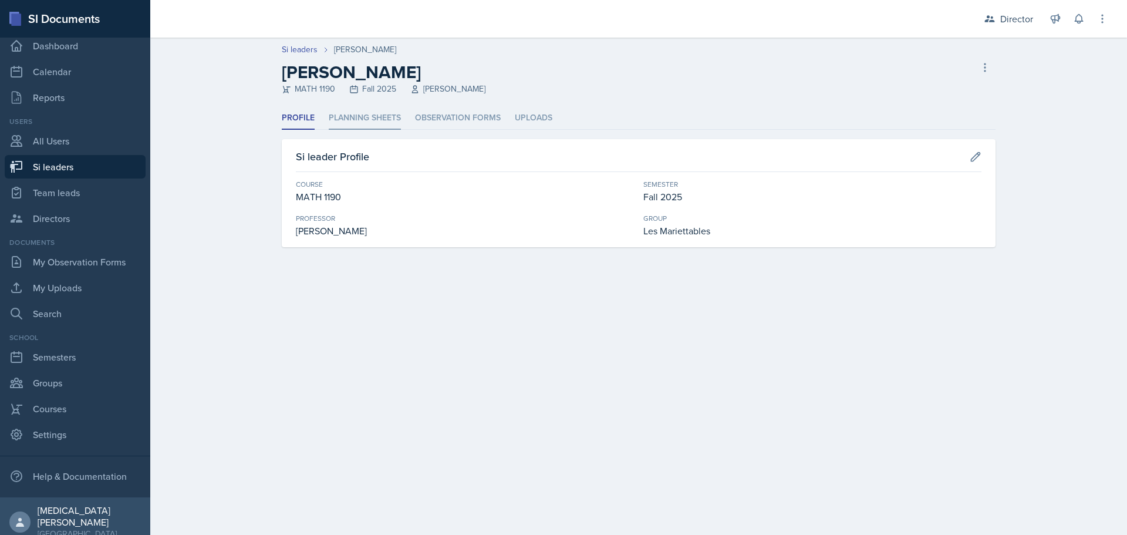
click at [389, 116] on li "Planning Sheets" at bounding box center [365, 118] width 72 height 23
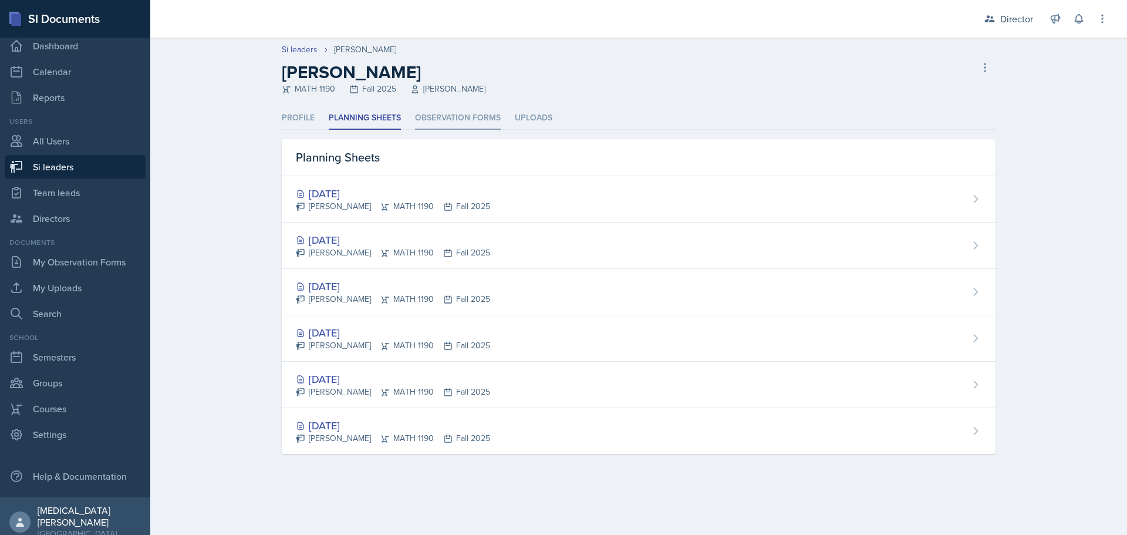
click at [469, 123] on li "Observation Forms" at bounding box center [458, 118] width 86 height 23
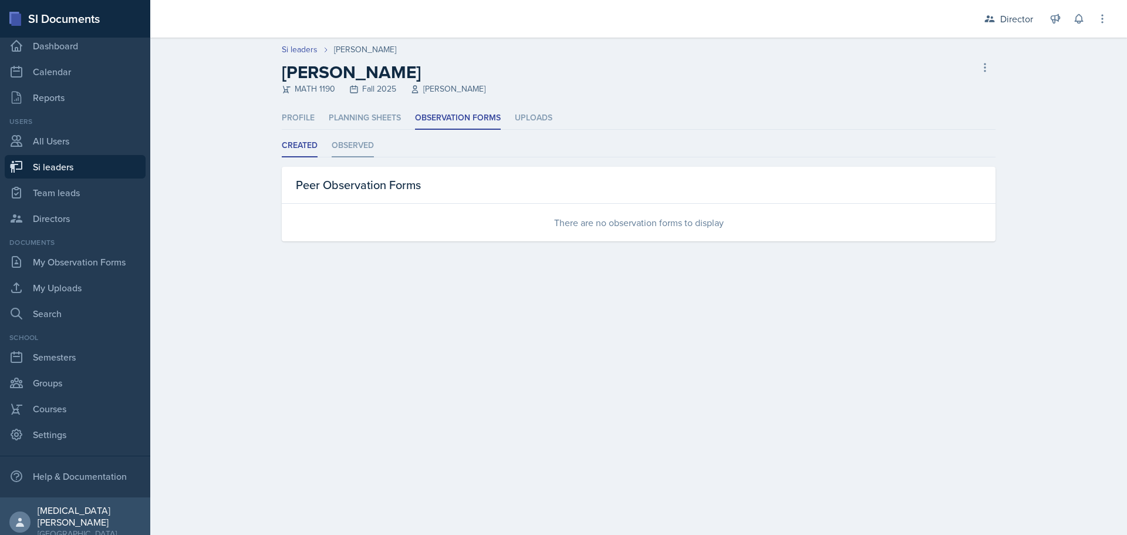
click at [364, 145] on li "Observed" at bounding box center [353, 145] width 42 height 23
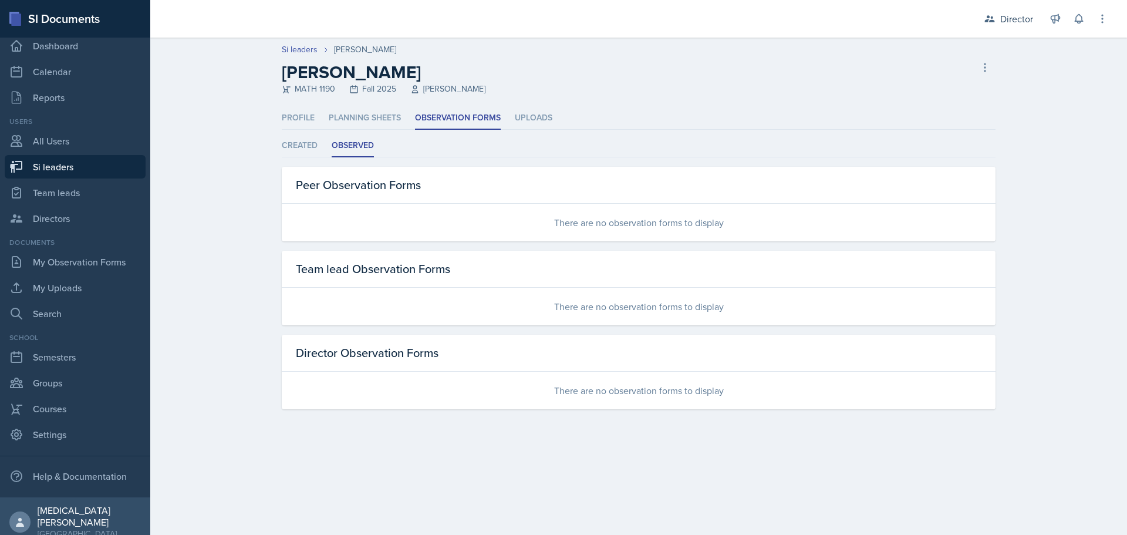
click at [59, 167] on link "Si leaders" at bounding box center [75, 166] width 141 height 23
select select "2bed604d-1099-4043-b1bc-2365e8740244"
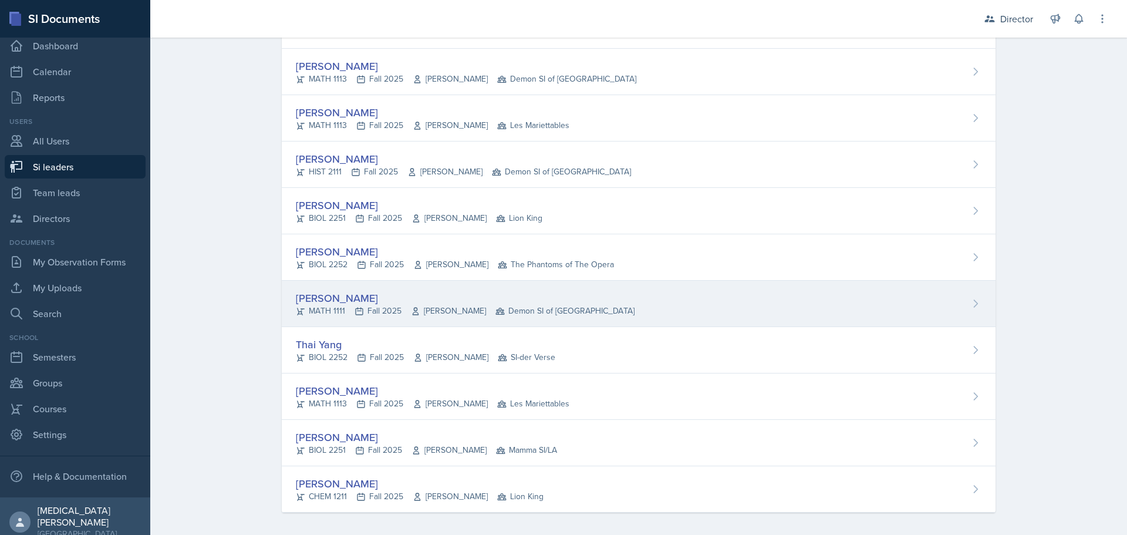
scroll to position [6465, 0]
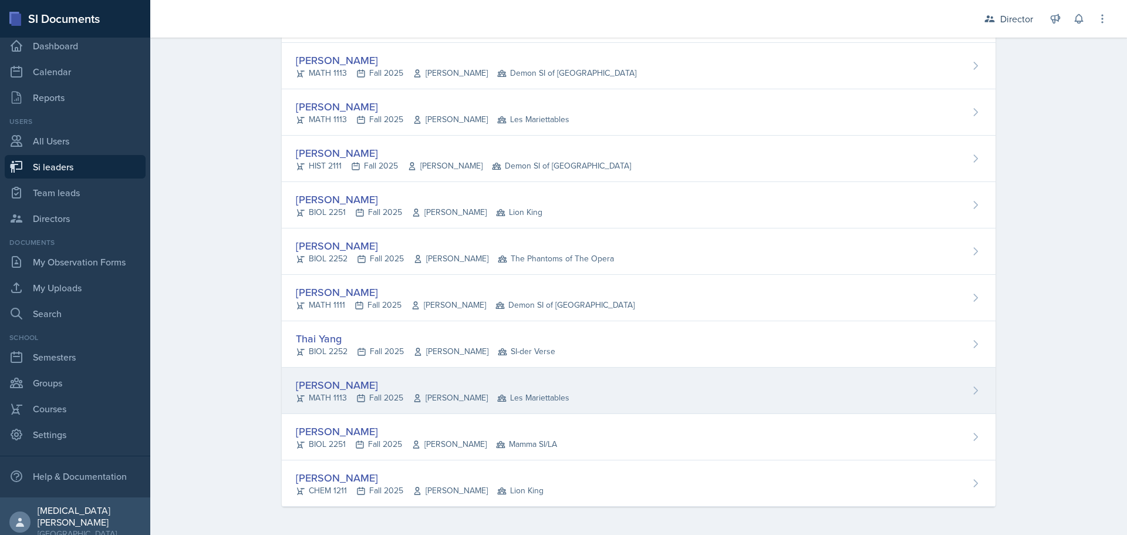
click at [327, 381] on div "[PERSON_NAME]" at bounding box center [433, 385] width 274 height 16
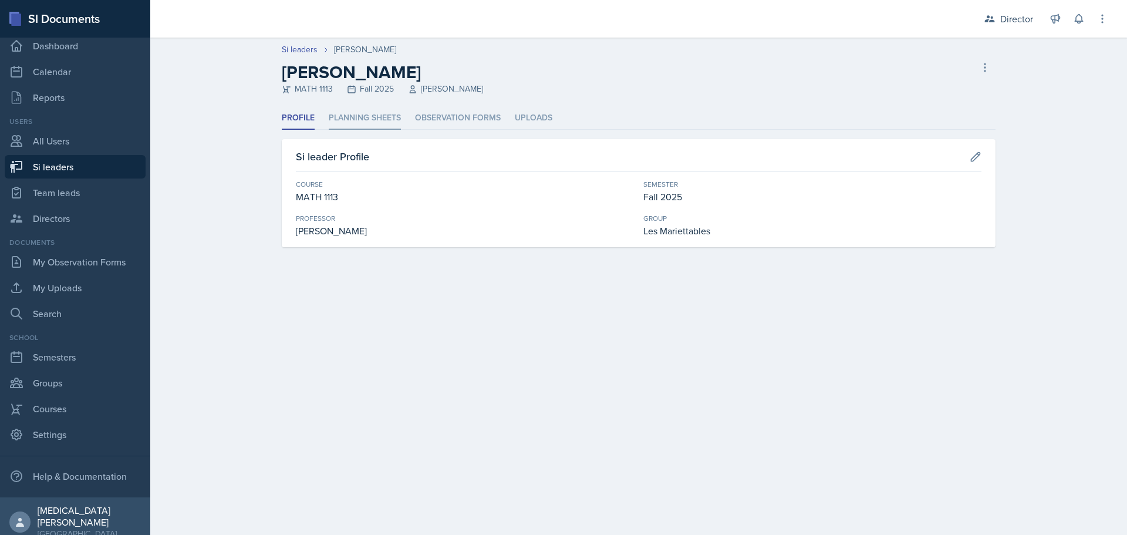
click at [356, 116] on li "Planning Sheets" at bounding box center [365, 118] width 72 height 23
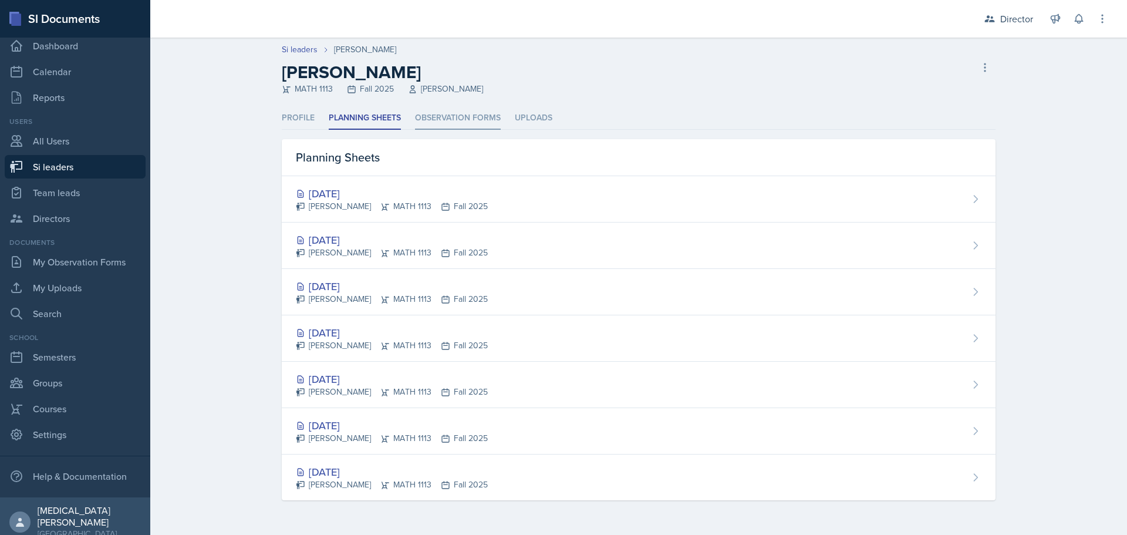
click at [453, 116] on li "Observation Forms" at bounding box center [458, 118] width 86 height 23
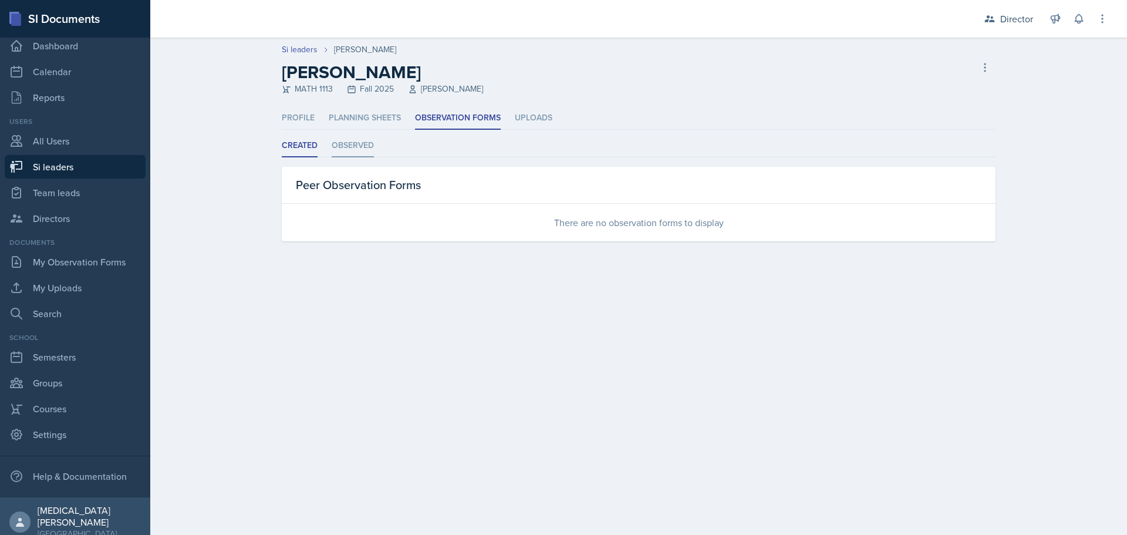
click at [366, 145] on li "Observed" at bounding box center [353, 145] width 42 height 23
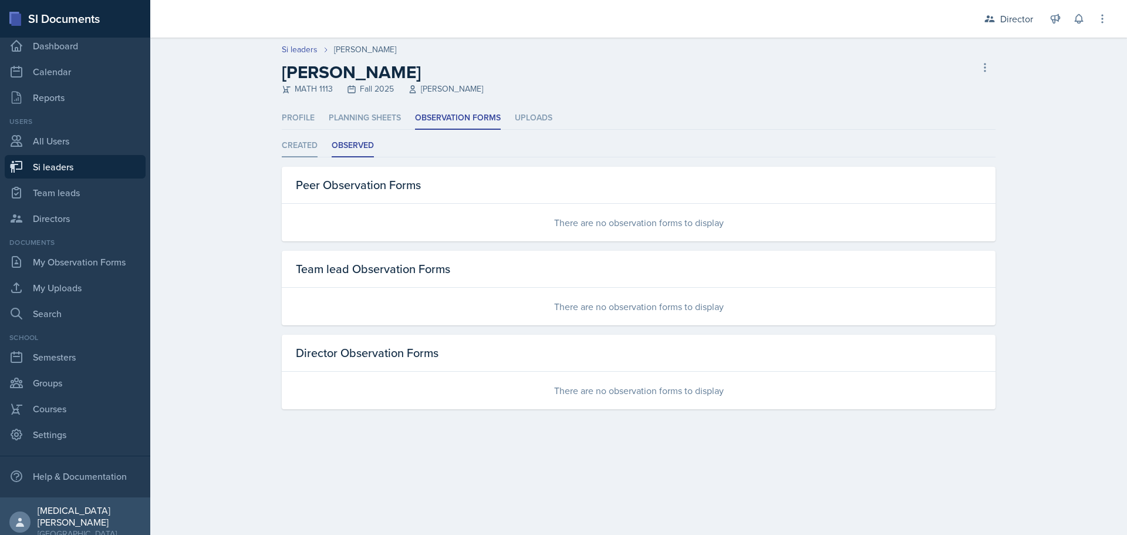
click at [296, 146] on li "Created" at bounding box center [300, 145] width 36 height 23
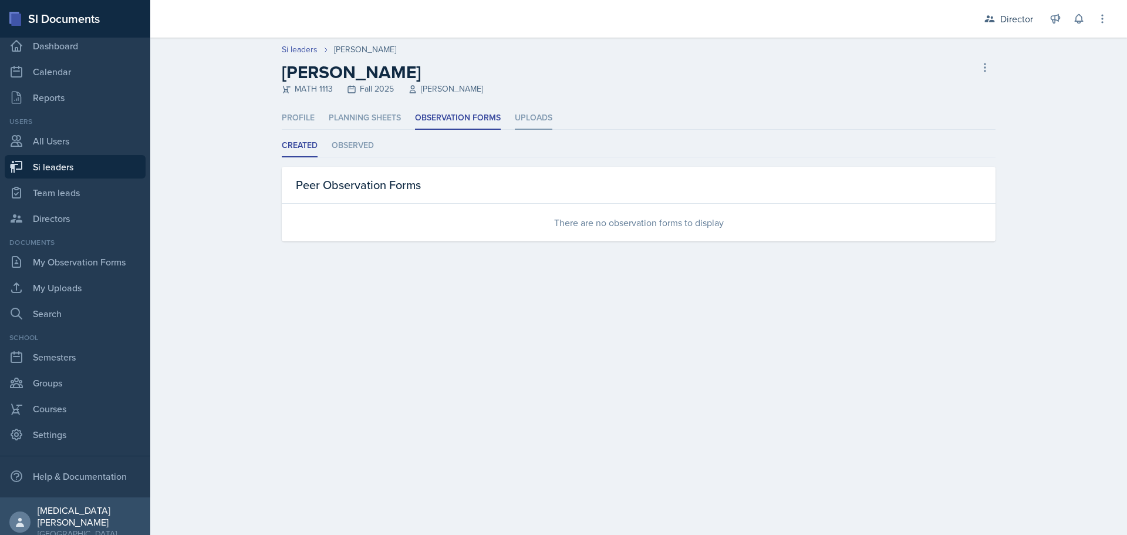
click at [533, 121] on li "Uploads" at bounding box center [534, 118] width 38 height 23
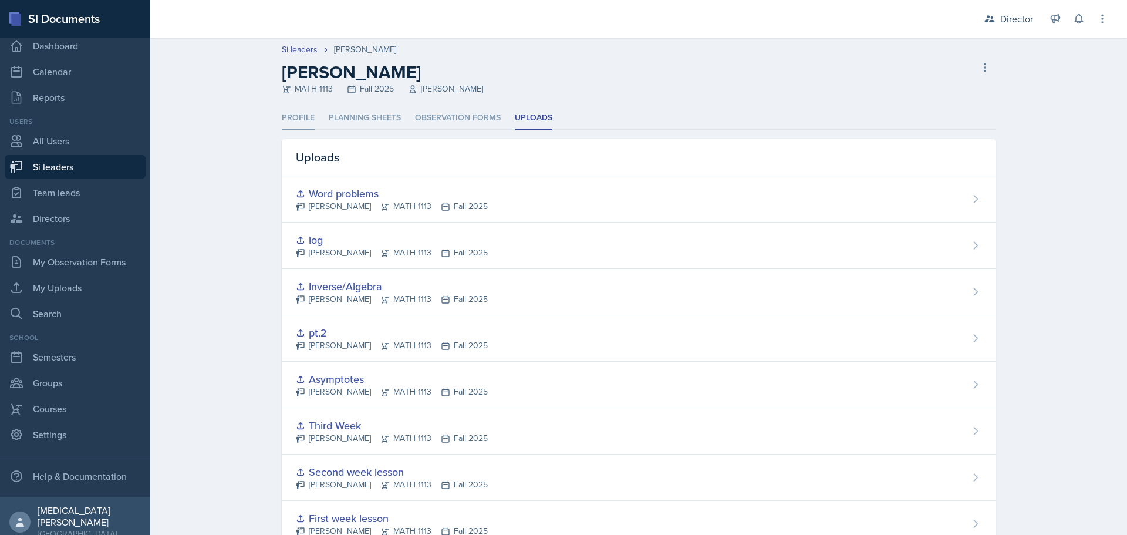
click at [291, 119] on li "Profile" at bounding box center [298, 118] width 33 height 23
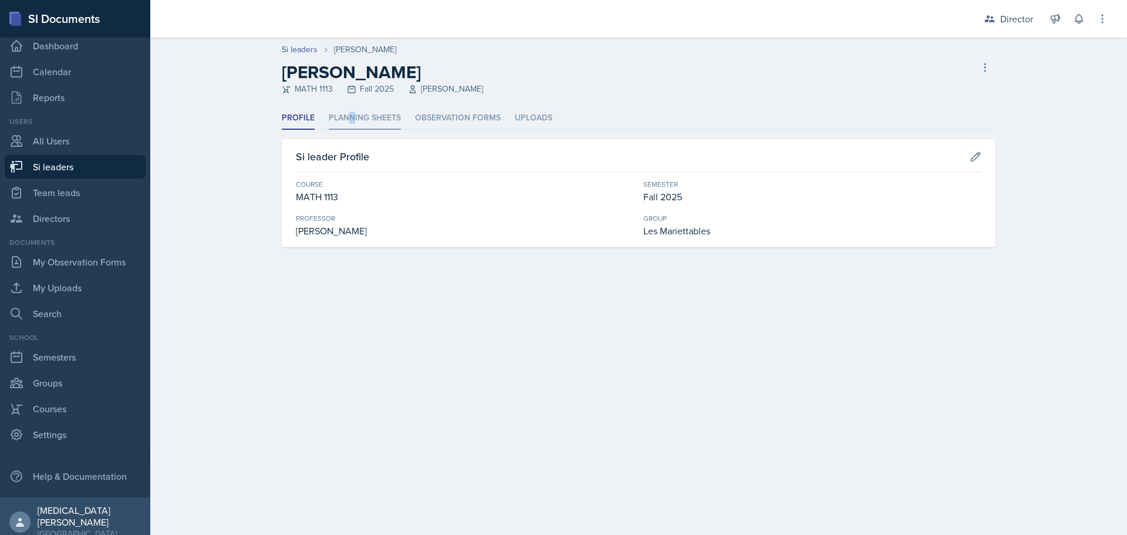
click at [352, 119] on li "Planning Sheets" at bounding box center [365, 118] width 72 height 23
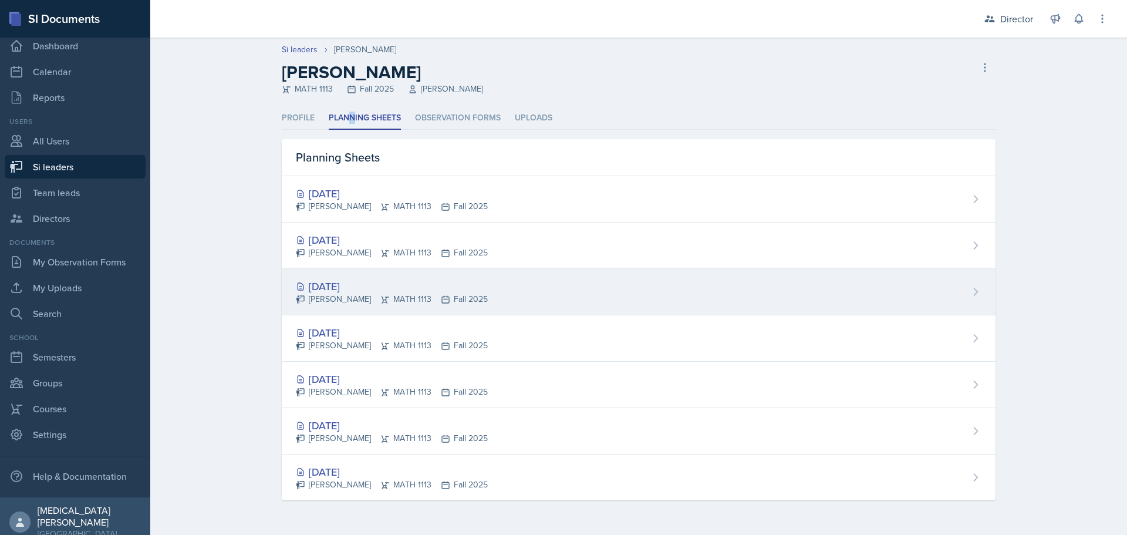
click at [330, 287] on div "[DATE]" at bounding box center [392, 286] width 192 height 16
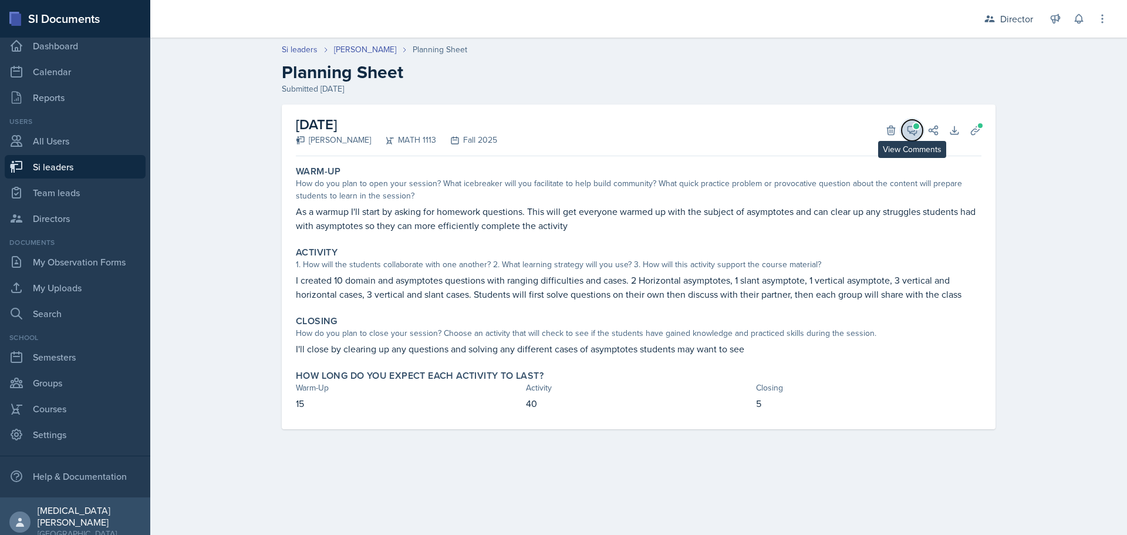
click at [911, 127] on icon at bounding box center [913, 130] width 12 height 12
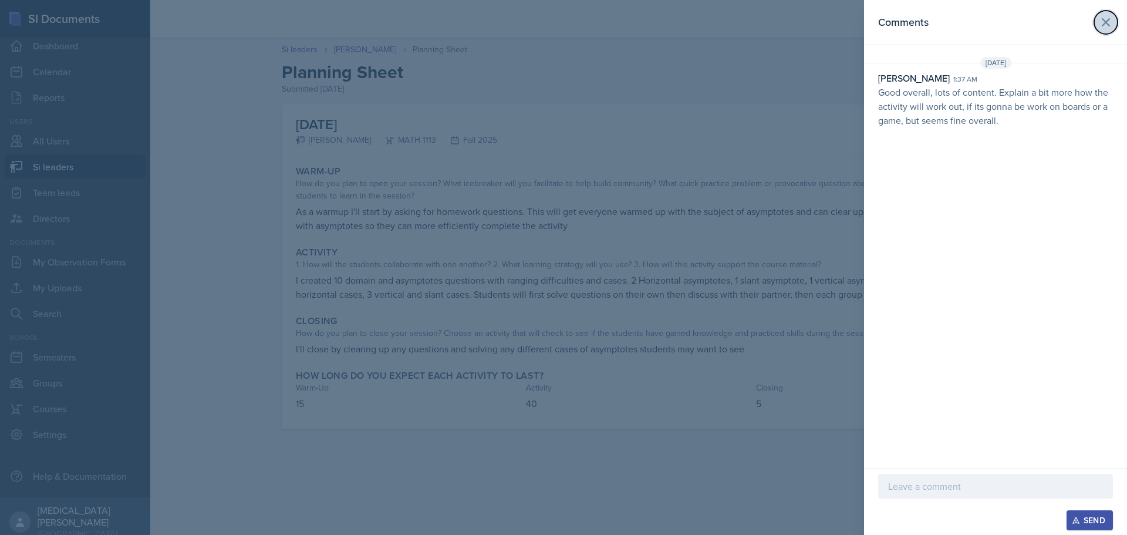
click at [1104, 23] on icon at bounding box center [1106, 22] width 14 height 14
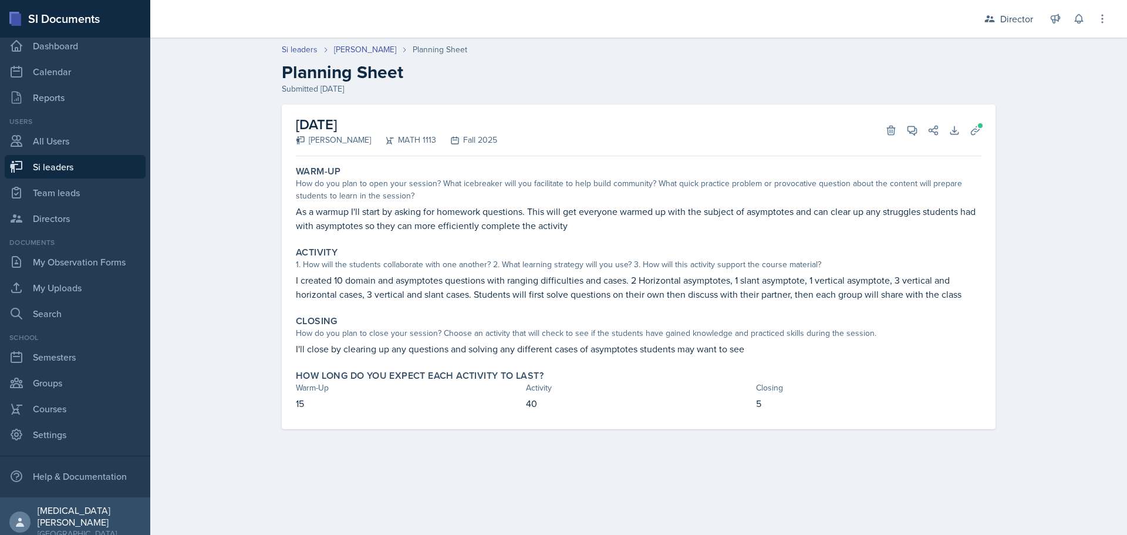
click at [63, 168] on link "Si leaders" at bounding box center [75, 166] width 141 height 23
select select "2bed604d-1099-4043-b1bc-2365e8740244"
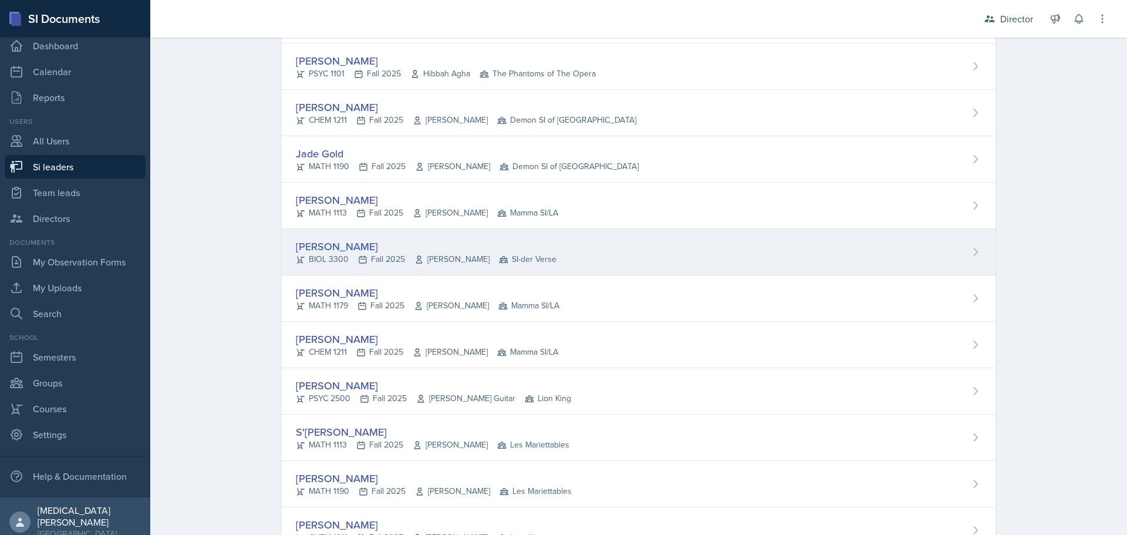
scroll to position [2760, 0]
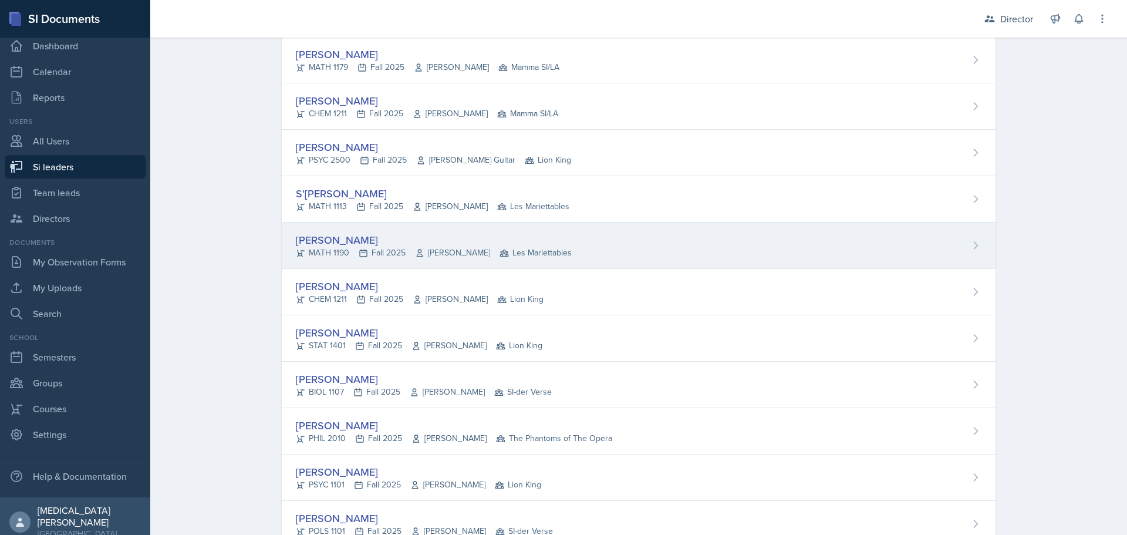
click at [361, 241] on div "[PERSON_NAME]" at bounding box center [434, 240] width 276 height 16
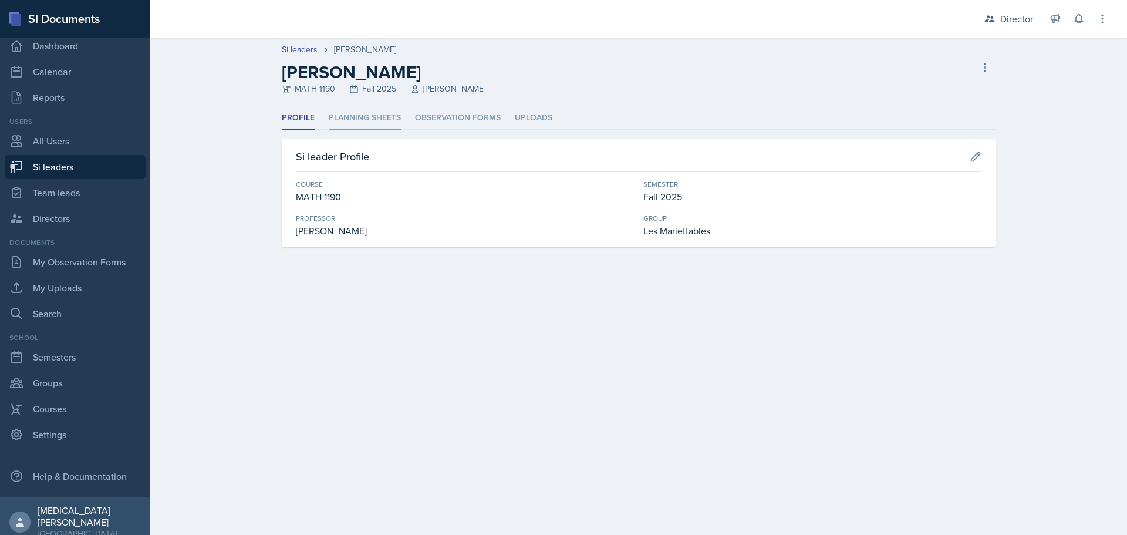
click at [364, 112] on li "Planning Sheets" at bounding box center [365, 118] width 72 height 23
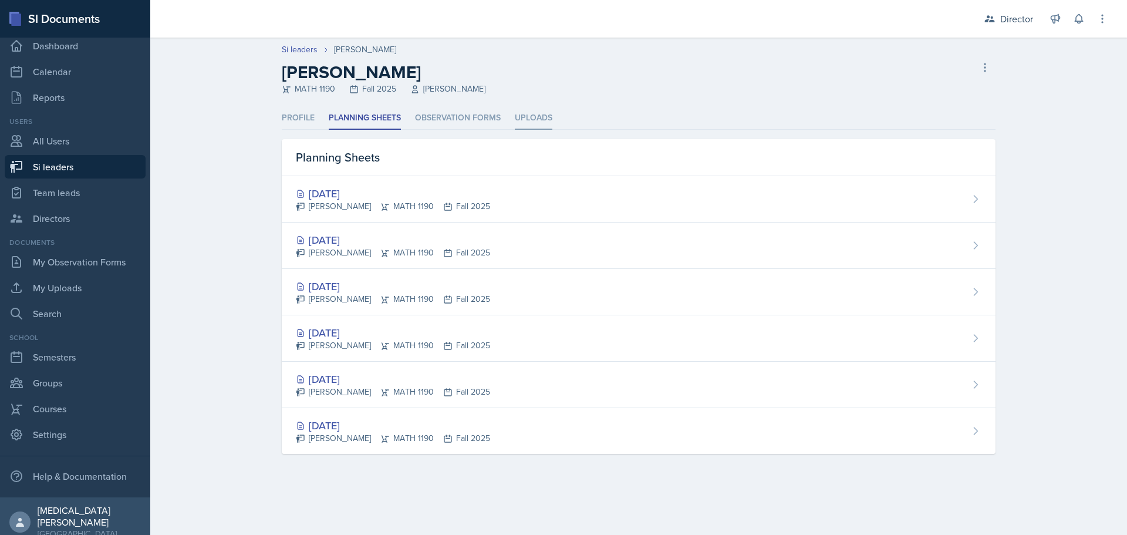
click at [523, 116] on li "Uploads" at bounding box center [534, 118] width 38 height 23
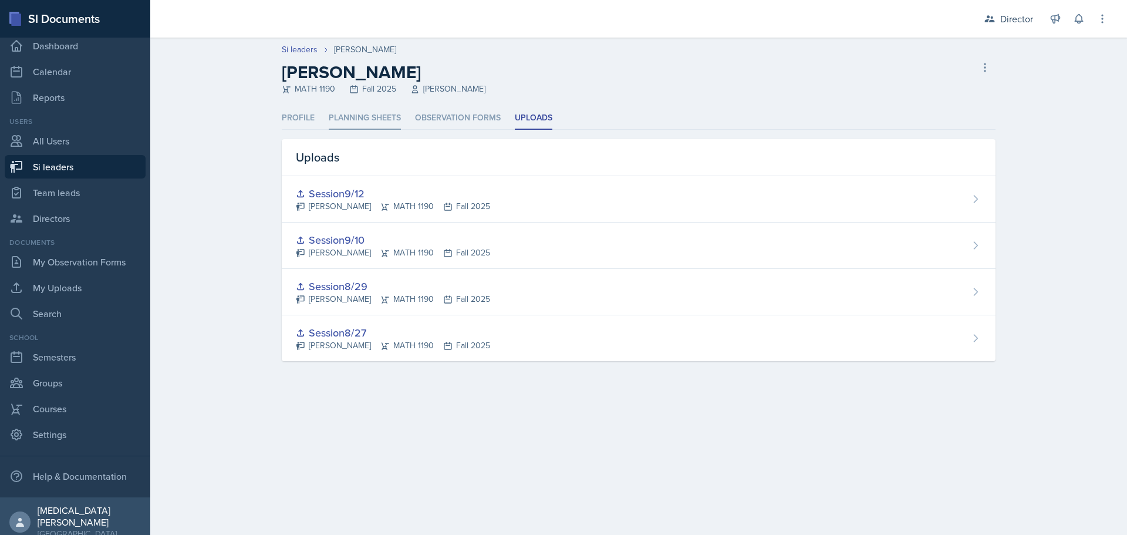
click at [382, 120] on li "Planning Sheets" at bounding box center [365, 118] width 72 height 23
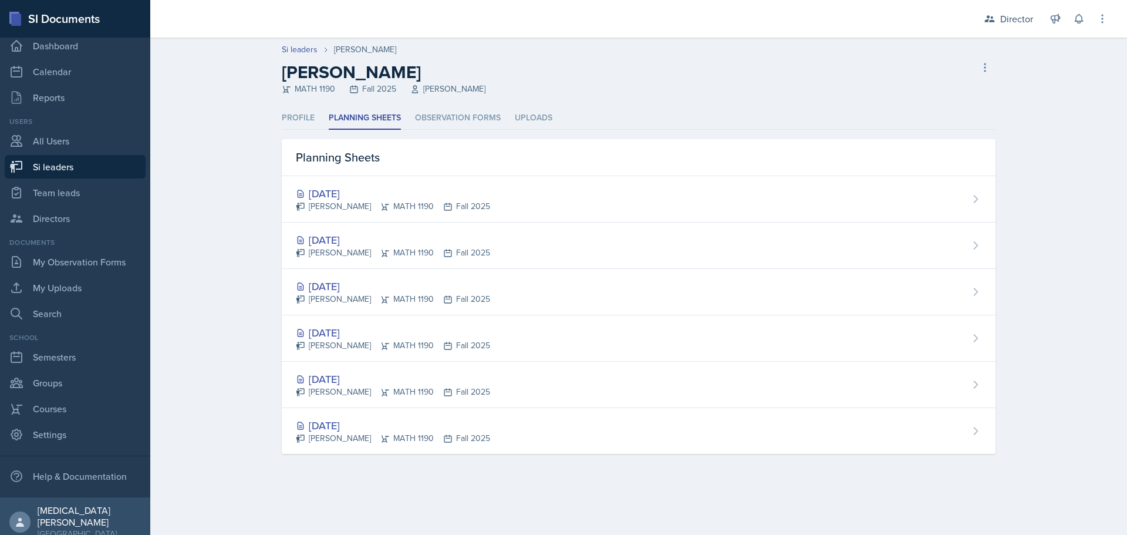
click at [62, 168] on link "Si leaders" at bounding box center [75, 166] width 141 height 23
select select "2bed604d-1099-4043-b1bc-2365e8740244"
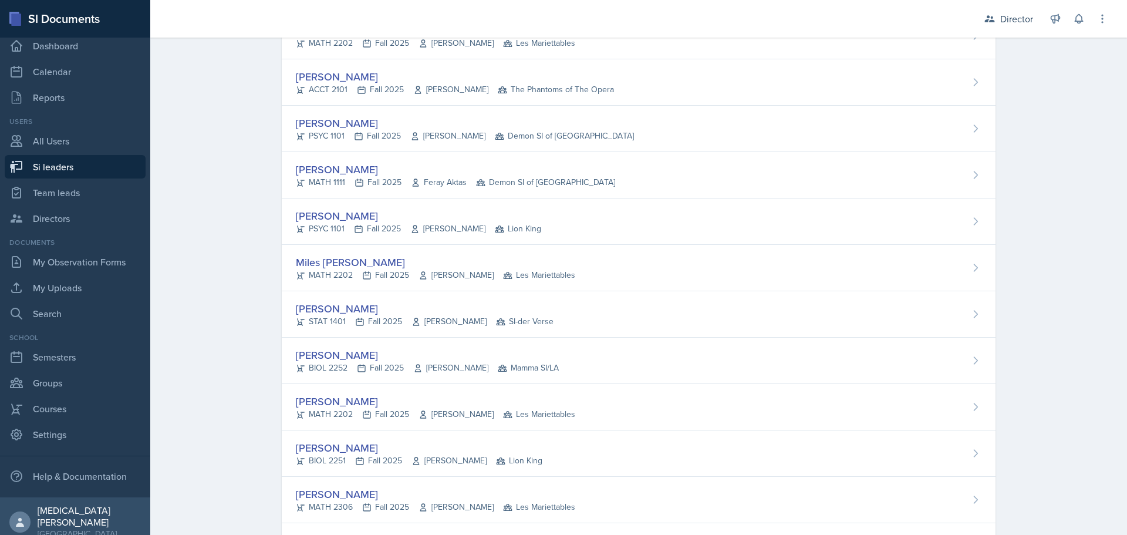
scroll to position [6465, 0]
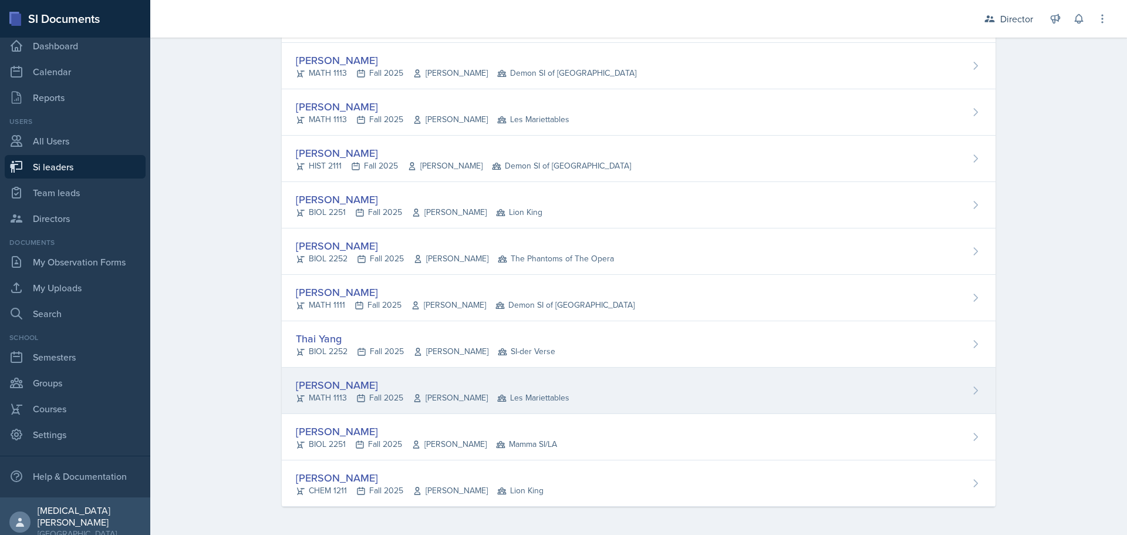
click at [332, 379] on div "[PERSON_NAME]" at bounding box center [433, 385] width 274 height 16
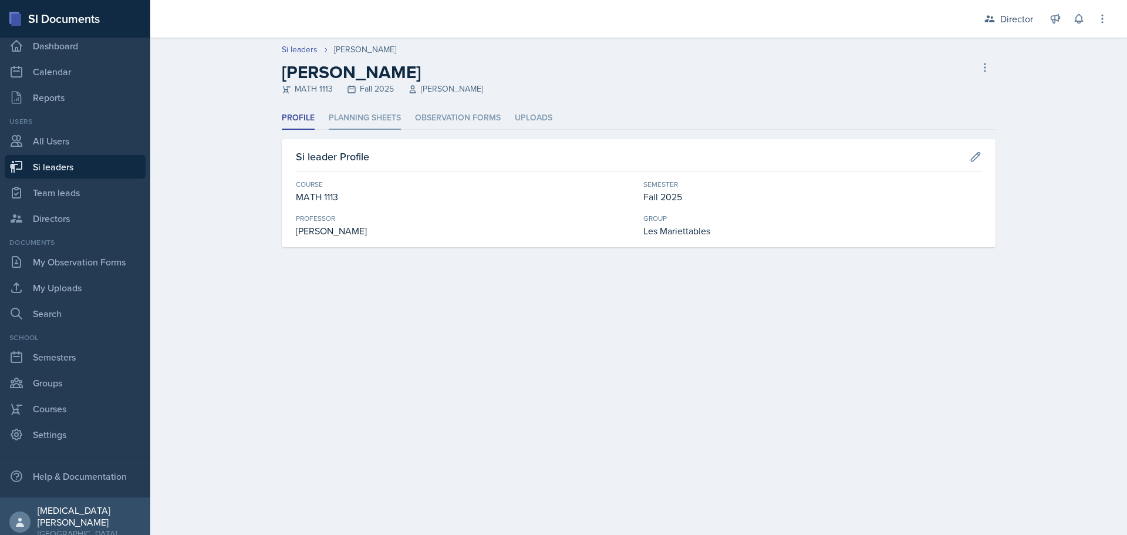
click at [375, 115] on li "Planning Sheets" at bounding box center [365, 118] width 72 height 23
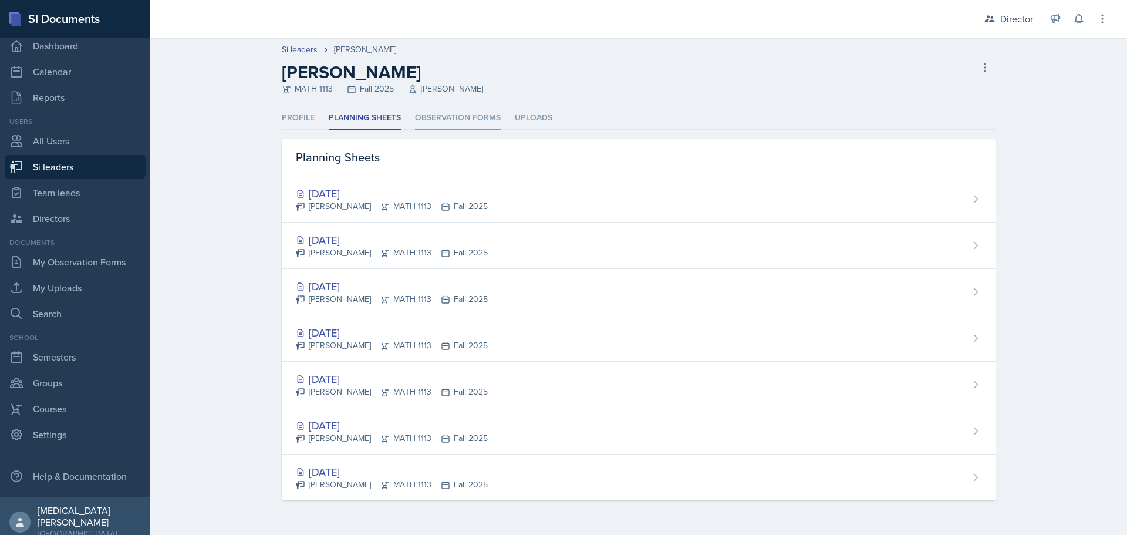
click at [446, 113] on li "Observation Forms" at bounding box center [458, 118] width 86 height 23
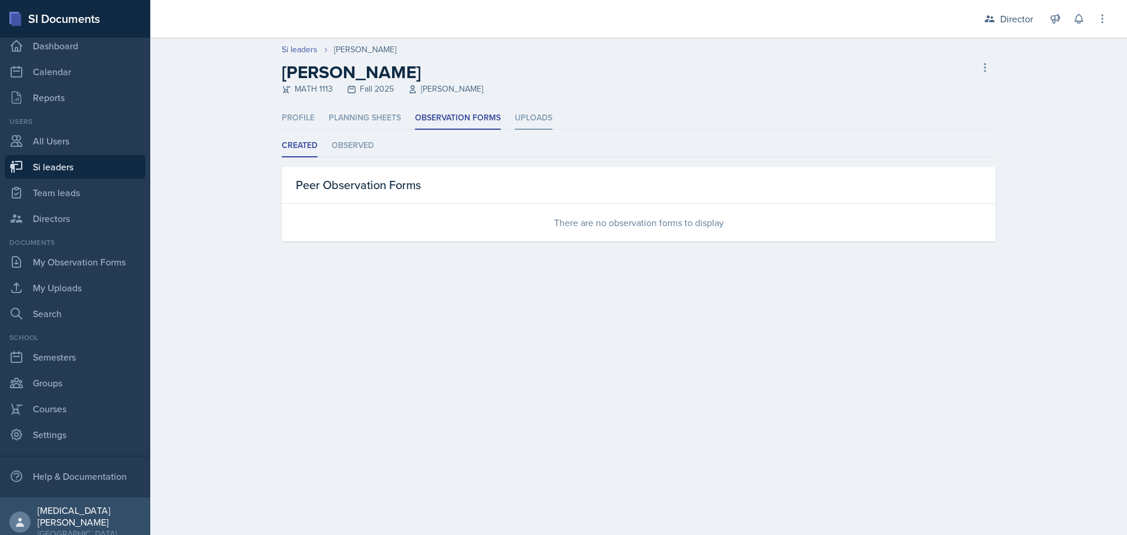
click at [537, 112] on li "Uploads" at bounding box center [534, 118] width 38 height 23
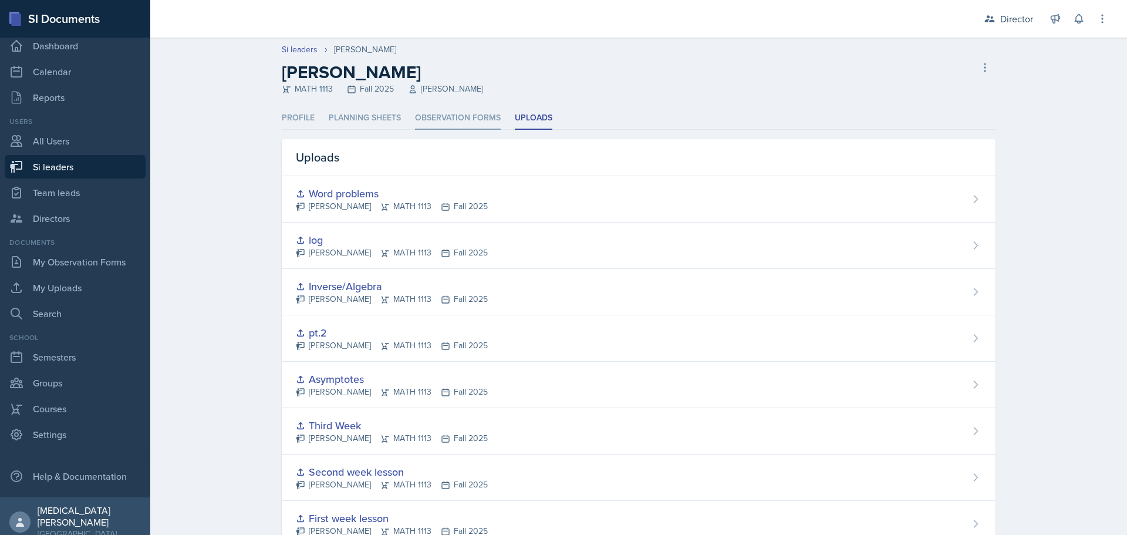
click at [442, 114] on li "Observation Forms" at bounding box center [458, 118] width 86 height 23
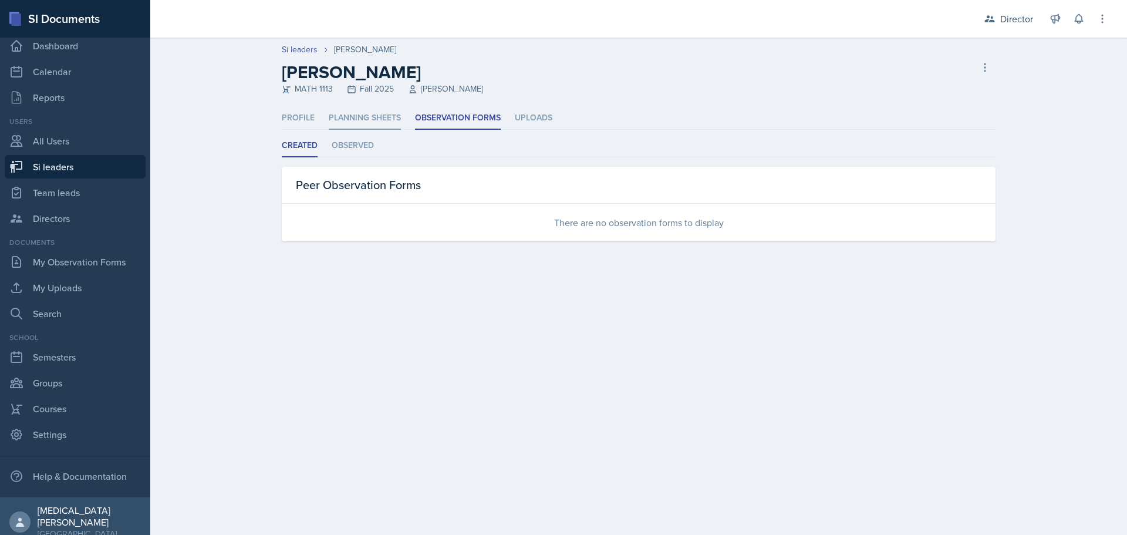
click at [366, 122] on li "Planning Sheets" at bounding box center [365, 118] width 72 height 23
